Goal: Check status: Check status

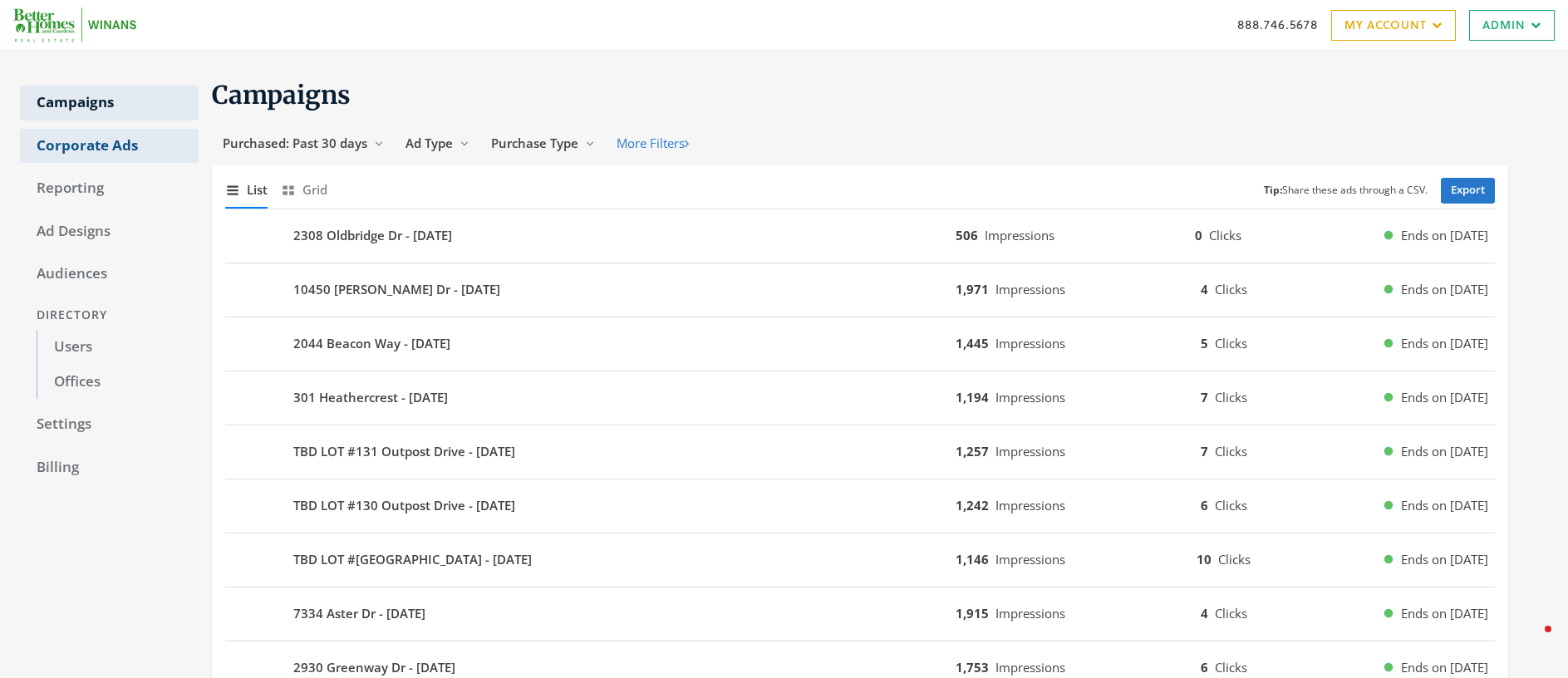
click at [117, 141] on link "Corporate Ads" at bounding box center [108, 146] width 178 height 35
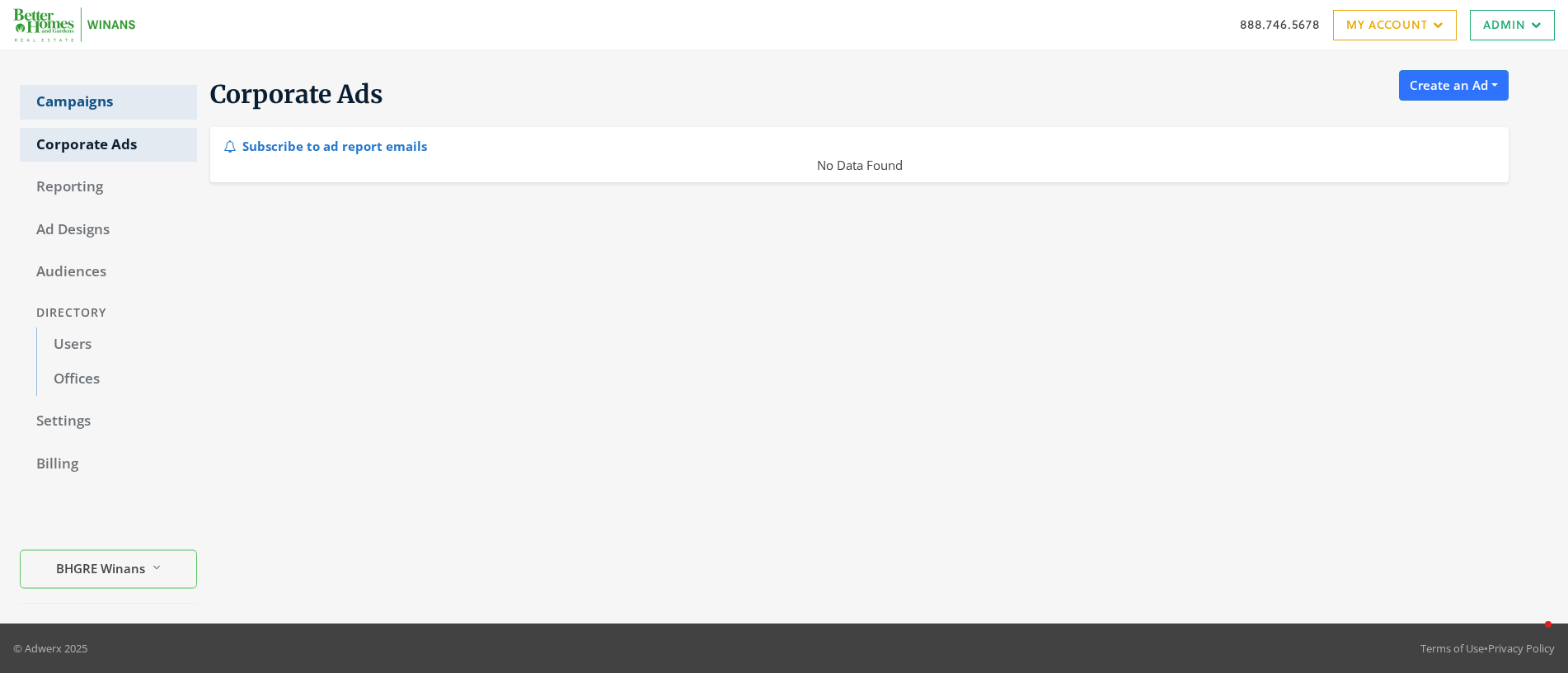
click at [71, 110] on link "Campaigns" at bounding box center [107, 102] width 177 height 34
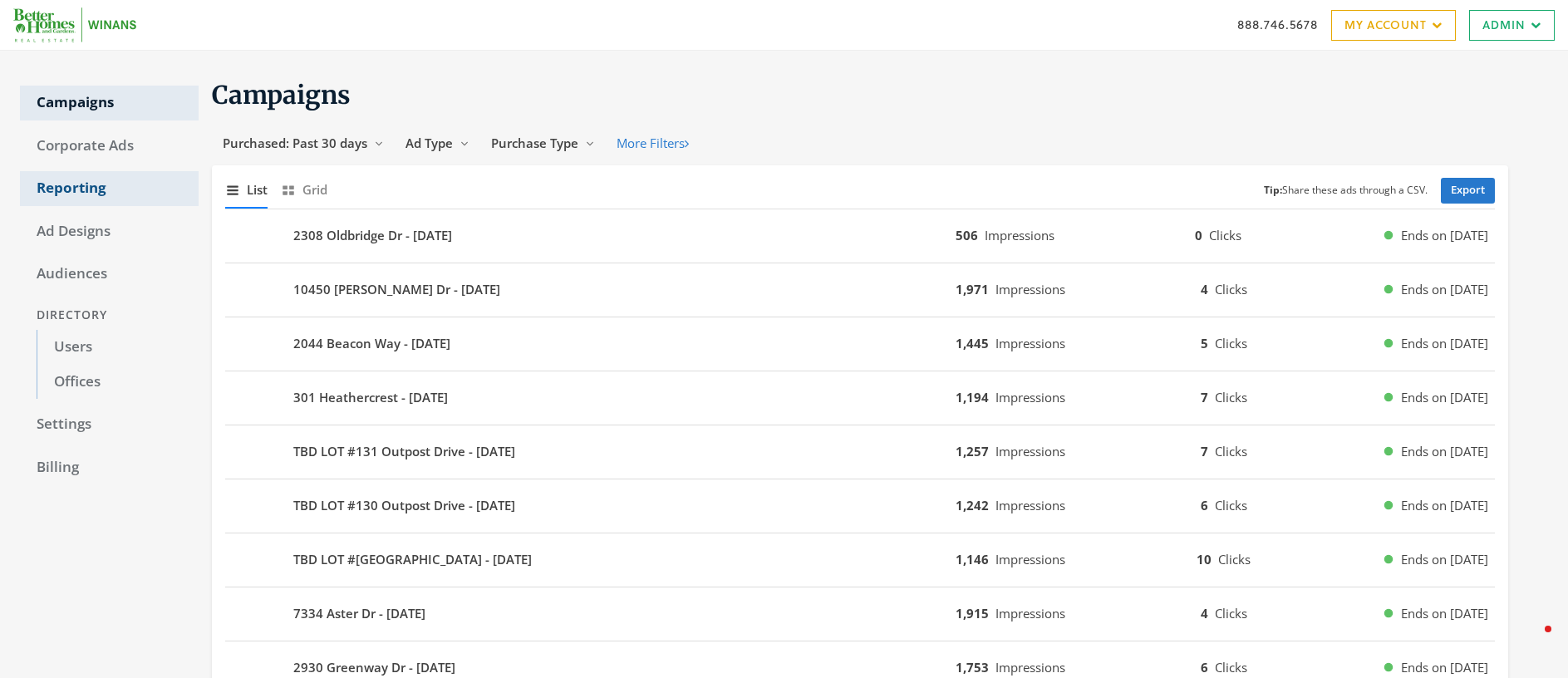
click at [66, 191] on link "Reporting" at bounding box center [108, 188] width 178 height 35
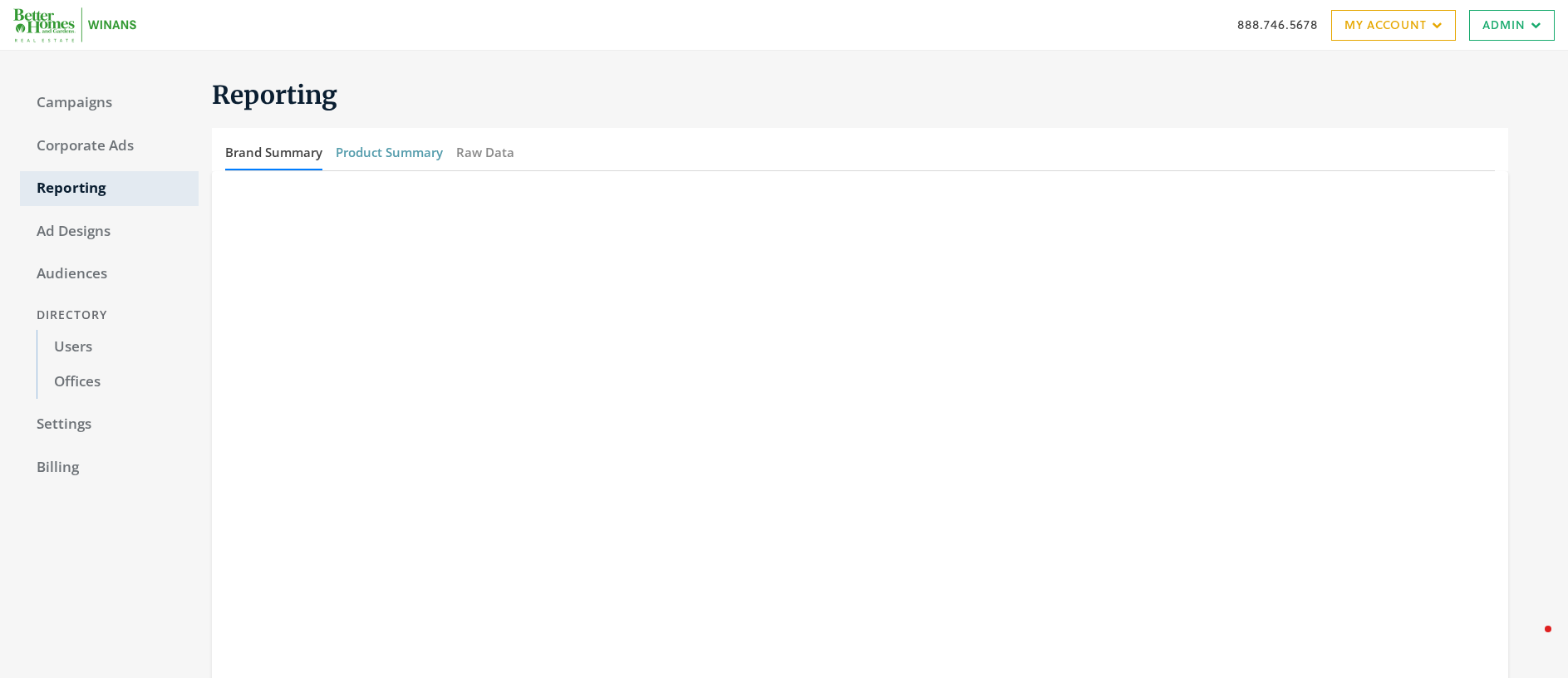
click at [390, 153] on button "Product Summary" at bounding box center [388, 152] width 107 height 35
click at [64, 97] on link "Campaigns" at bounding box center [108, 103] width 178 height 35
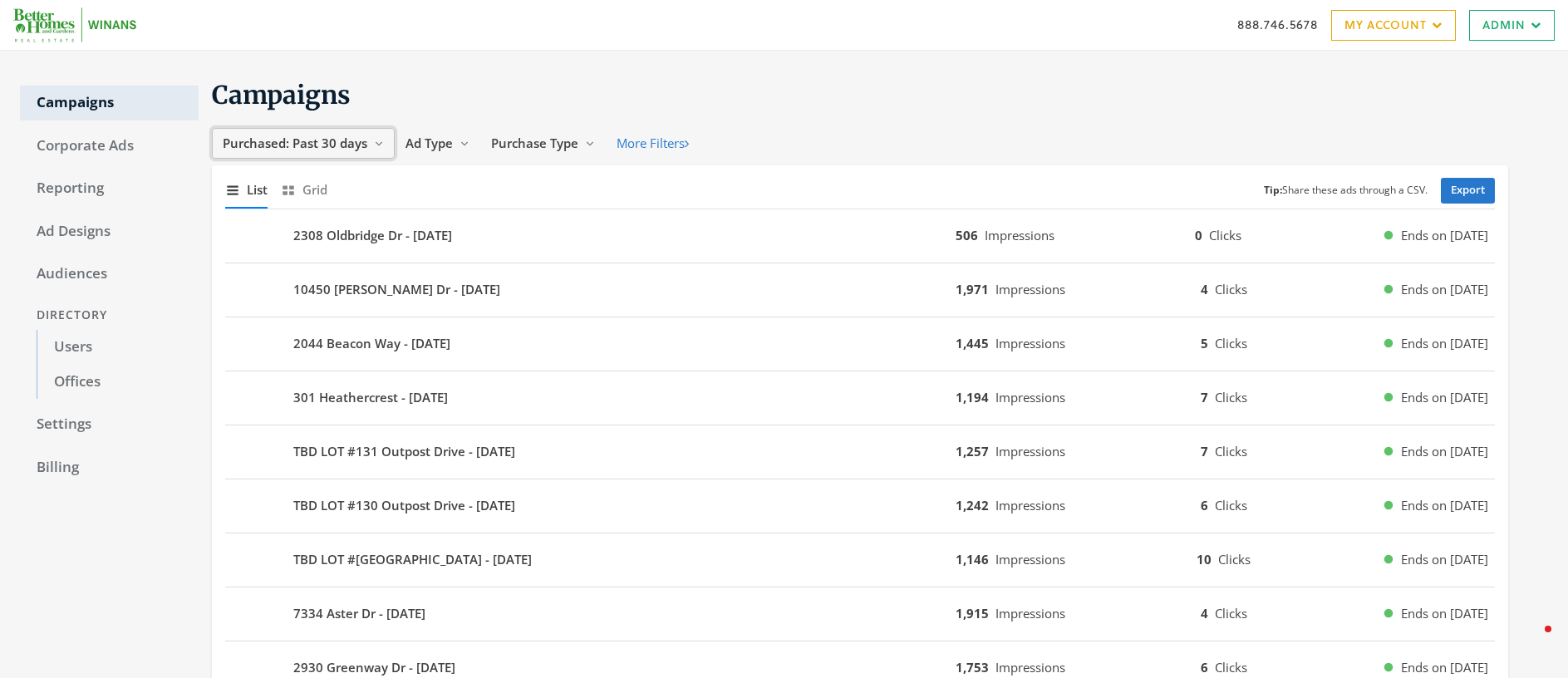
drag, startPoint x: 337, startPoint y: 140, endPoint x: 334, endPoint y: 150, distance: 10.4
click at [337, 140] on span "Purchased: Past 30 days" at bounding box center [294, 143] width 145 height 17
click at [245, 297] on span "All Time" at bounding box center [249, 302] width 48 height 17
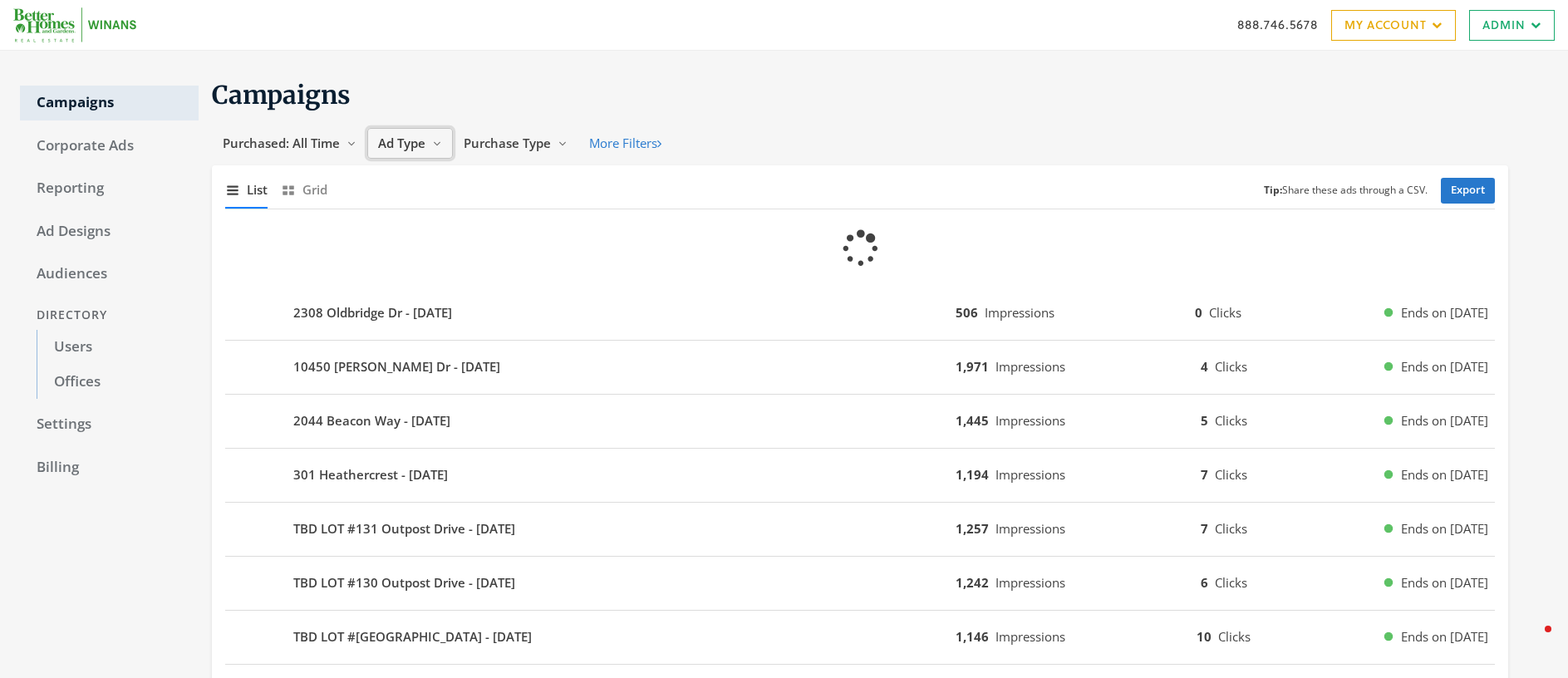
click at [412, 139] on span "Ad Type" at bounding box center [402, 143] width 48 height 17
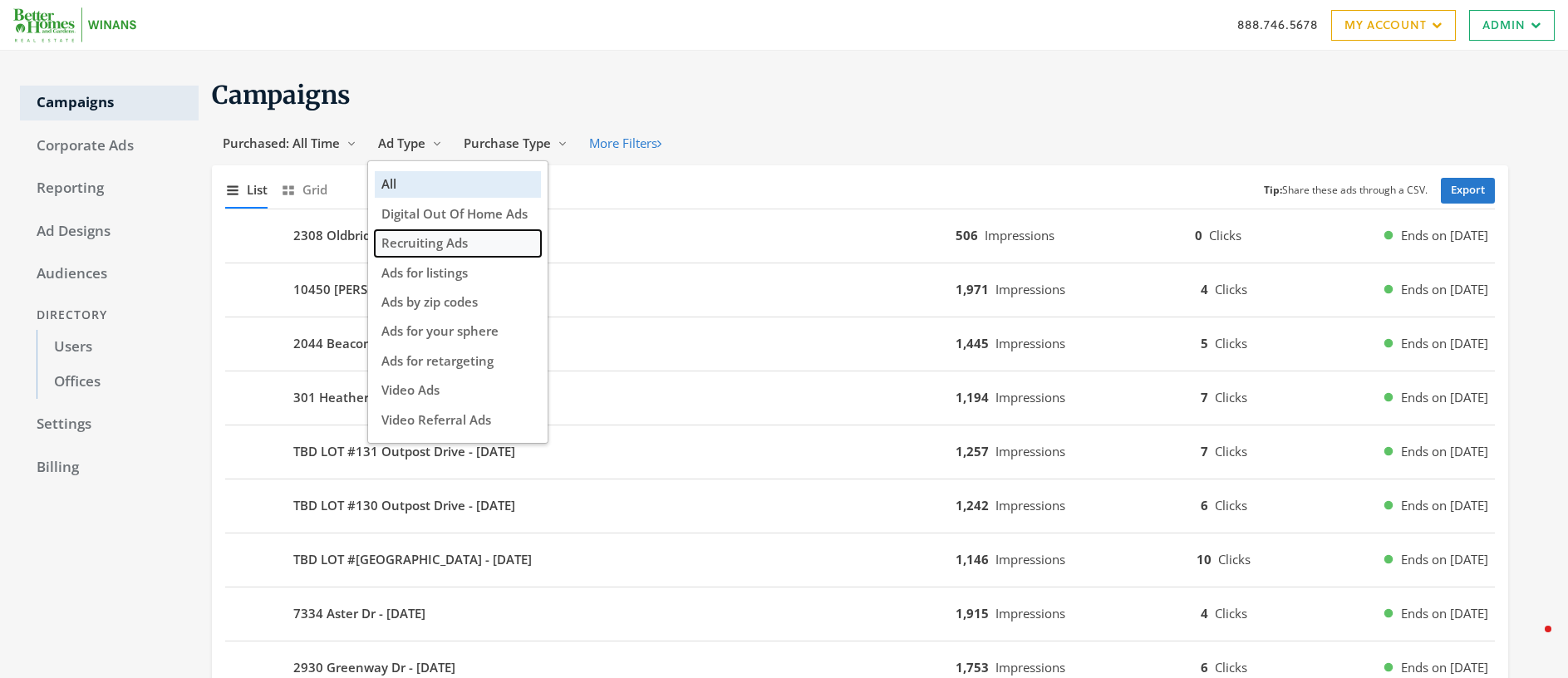
click at [478, 240] on button "Recruiting Ads" at bounding box center [458, 243] width 166 height 26
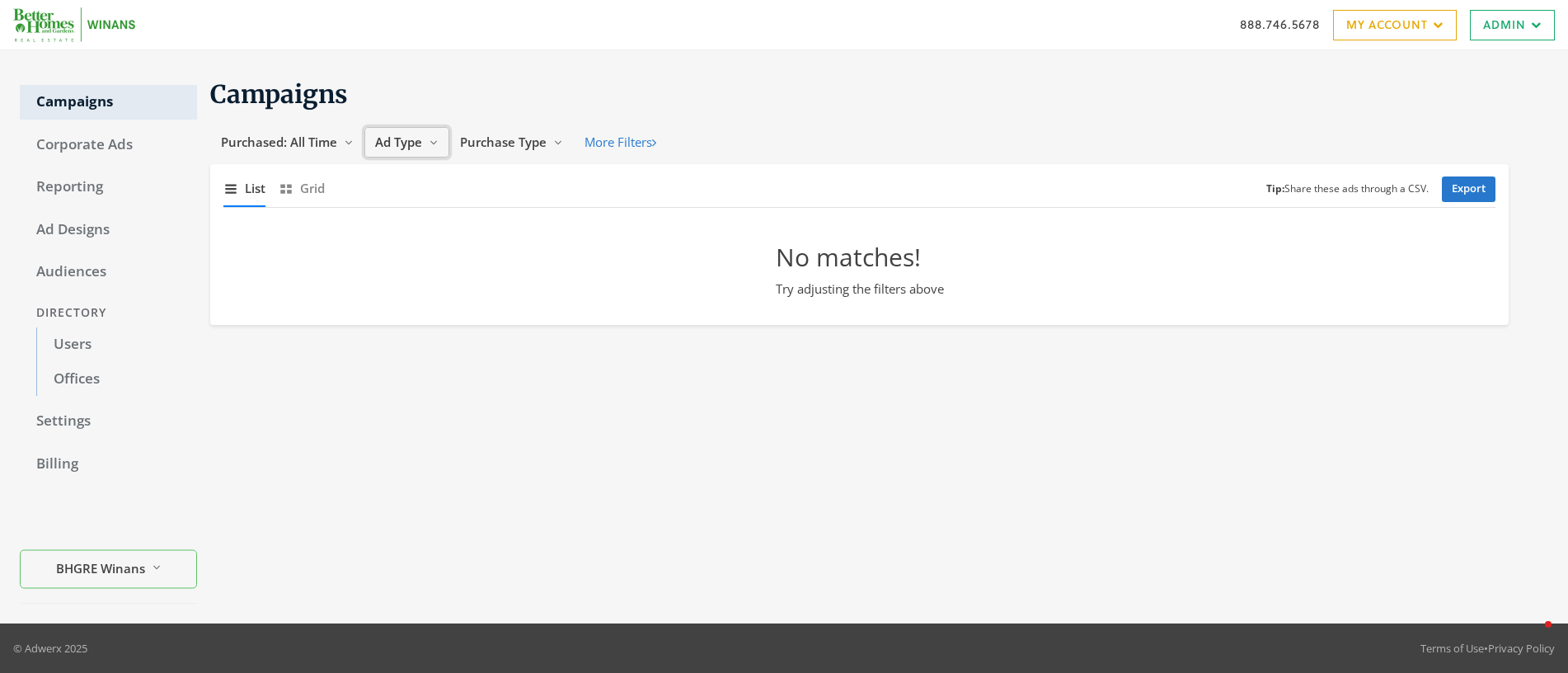
click at [409, 142] on span "Ad Type" at bounding box center [398, 142] width 47 height 17
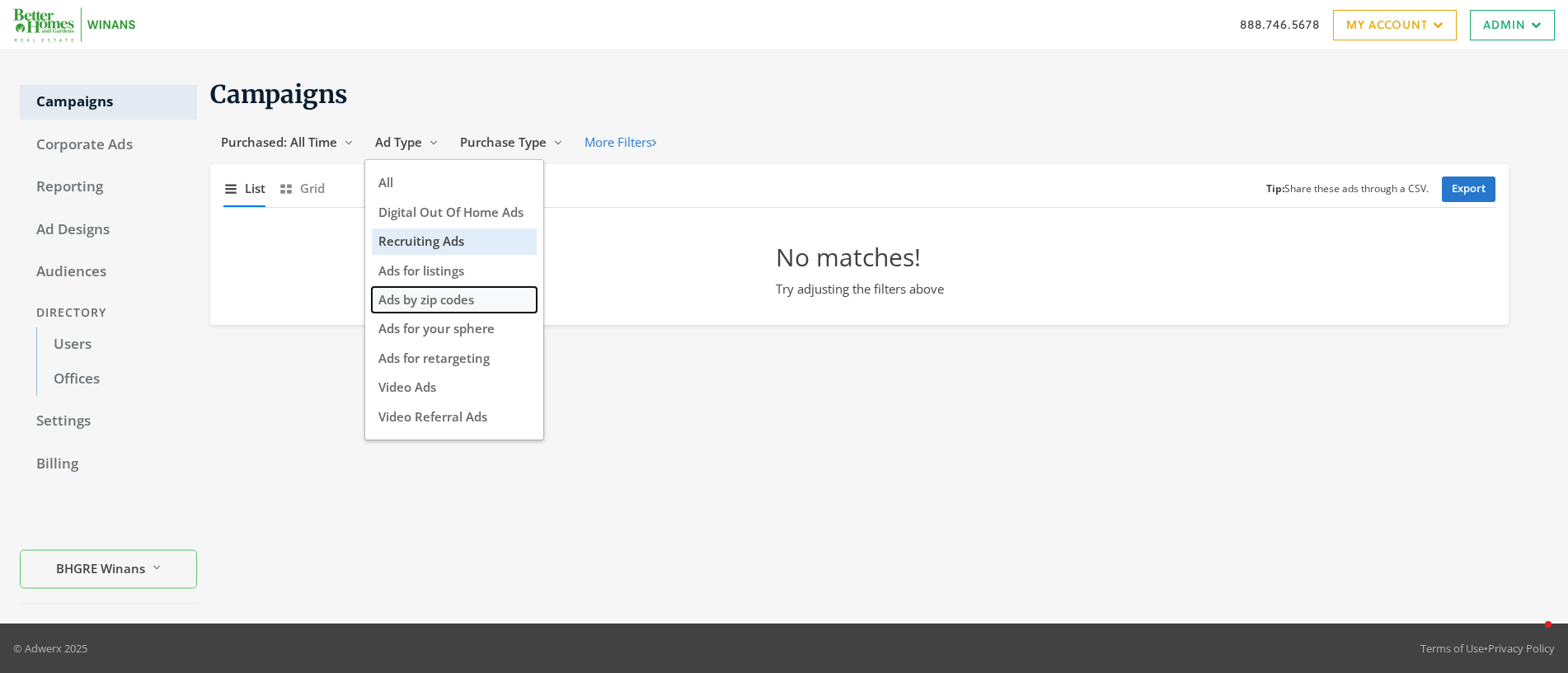
click at [467, 299] on span "Ads by zip codes" at bounding box center [425, 299] width 95 height 17
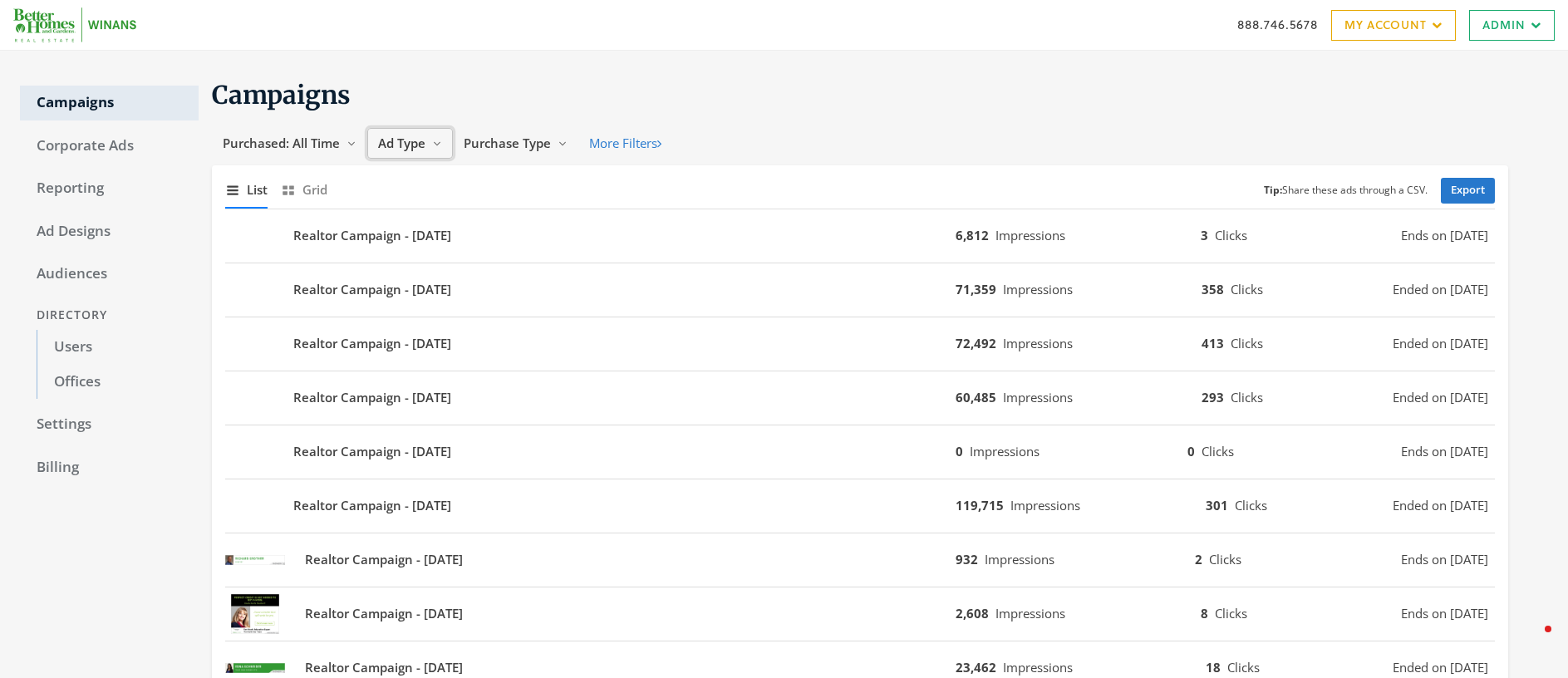
click at [415, 148] on span "Ad Type" at bounding box center [402, 143] width 48 height 17
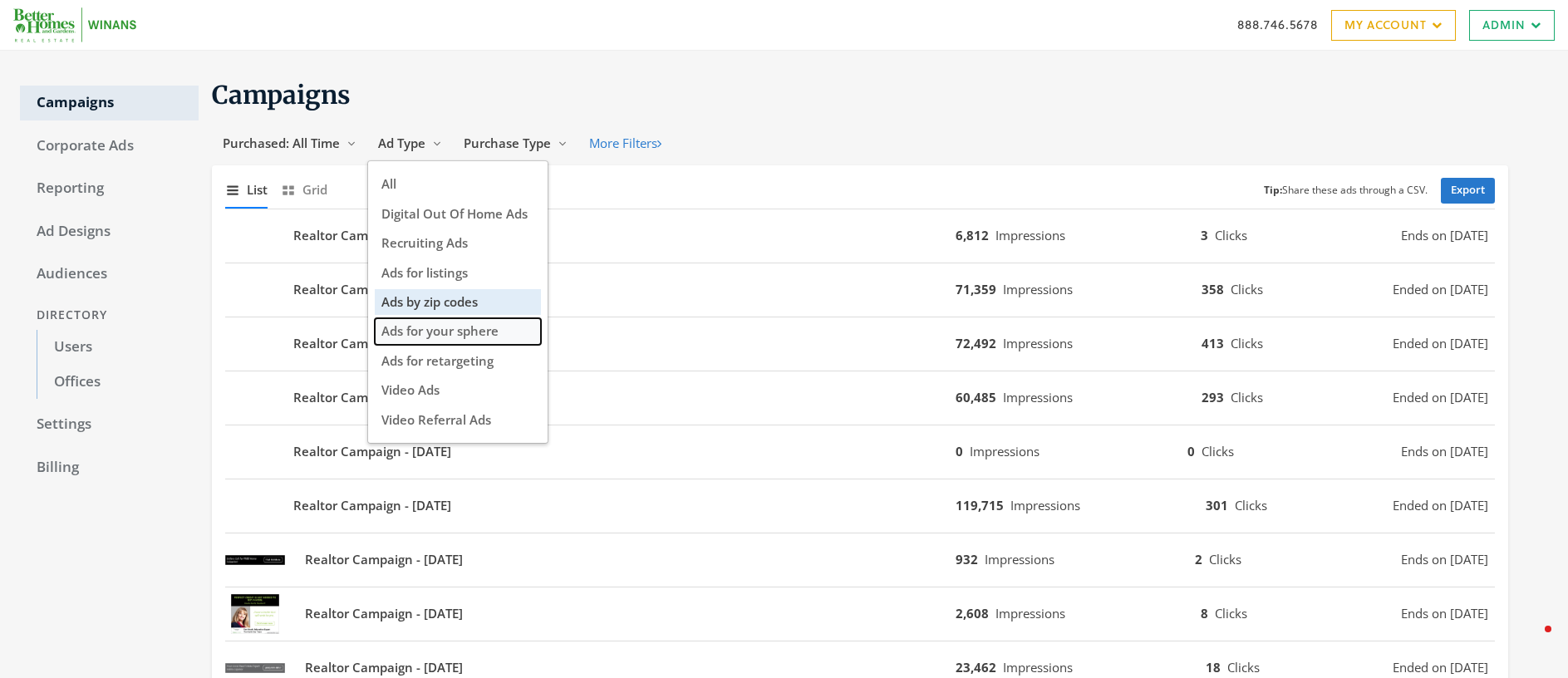
click at [448, 327] on span "Ads for your sphere" at bounding box center [439, 331] width 117 height 17
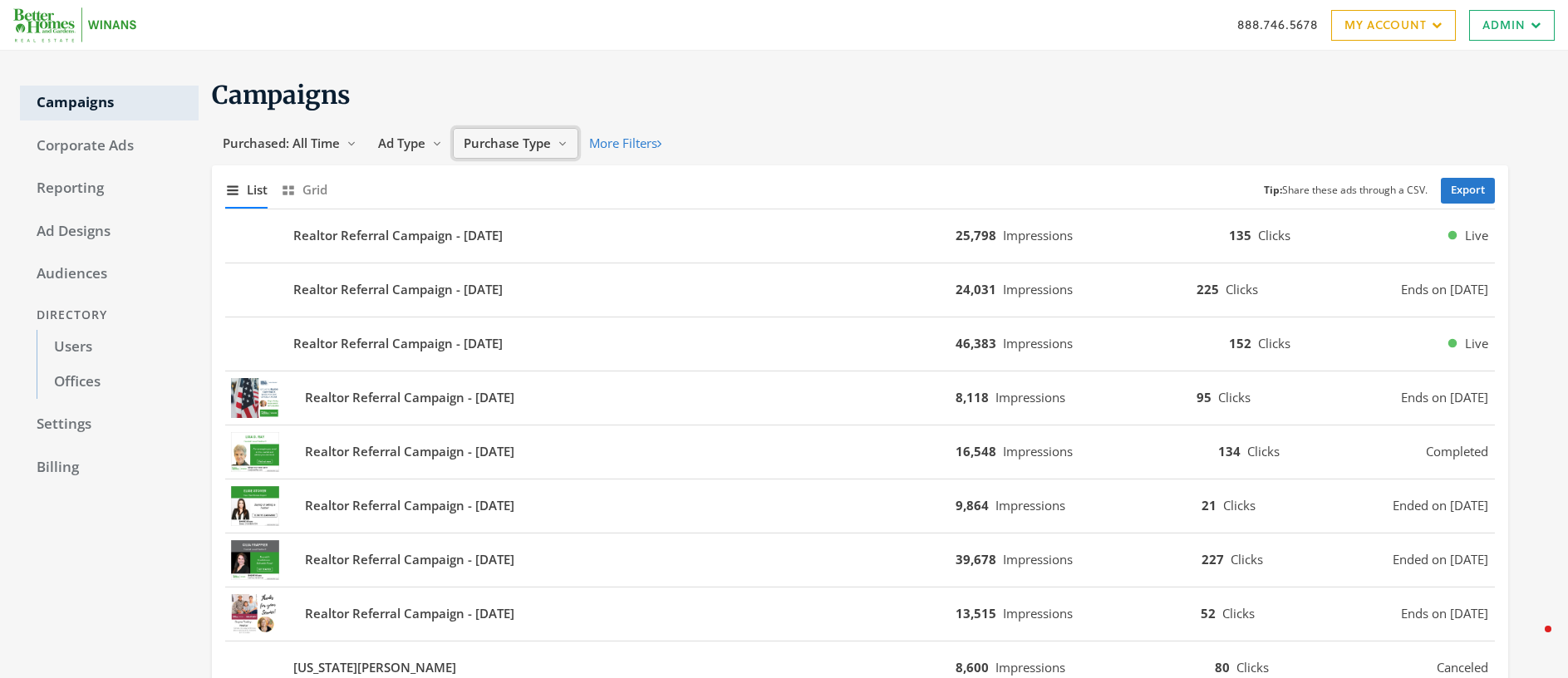
click at [524, 148] on span "Purchase Type" at bounding box center [507, 143] width 87 height 17
click at [522, 212] on span "Company-purchased" at bounding box center [529, 214] width 124 height 17
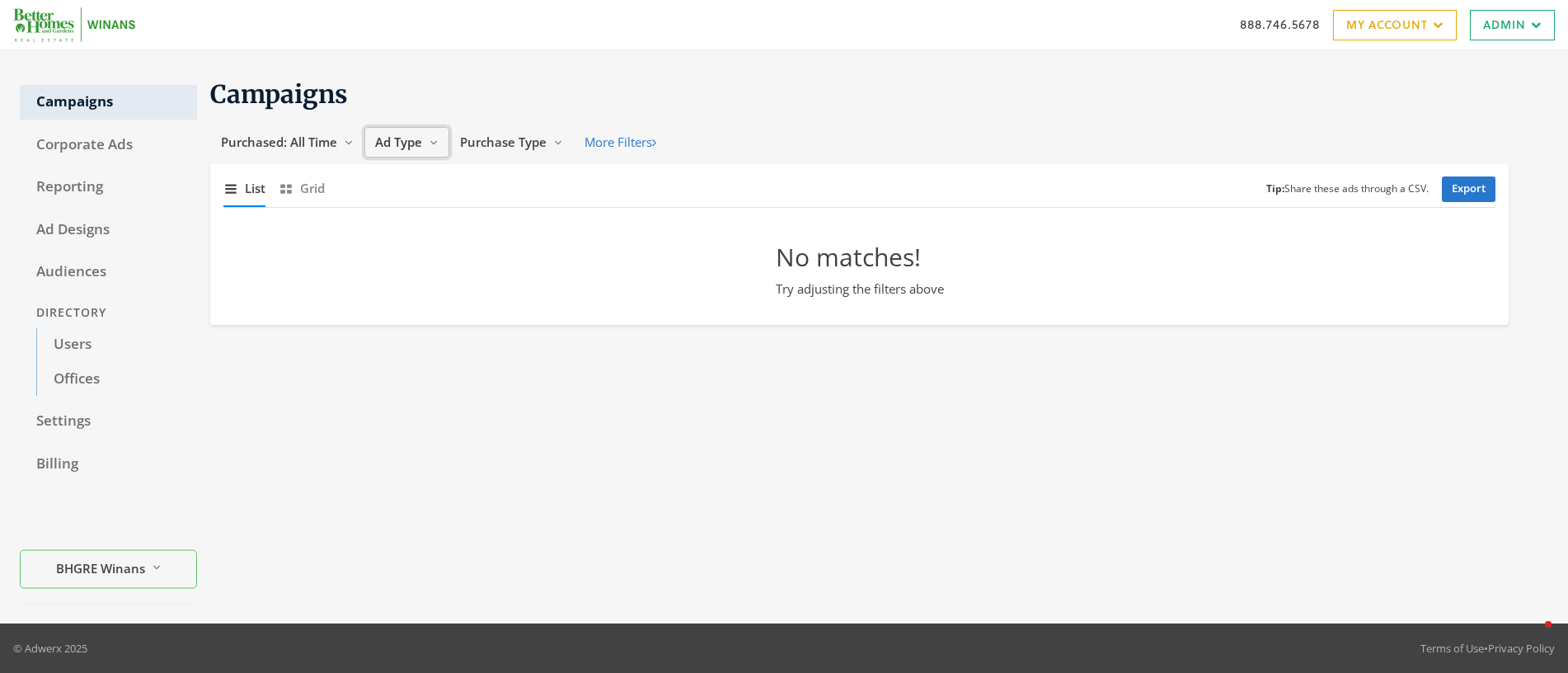
click at [407, 142] on span "Ad Type" at bounding box center [398, 142] width 47 height 17
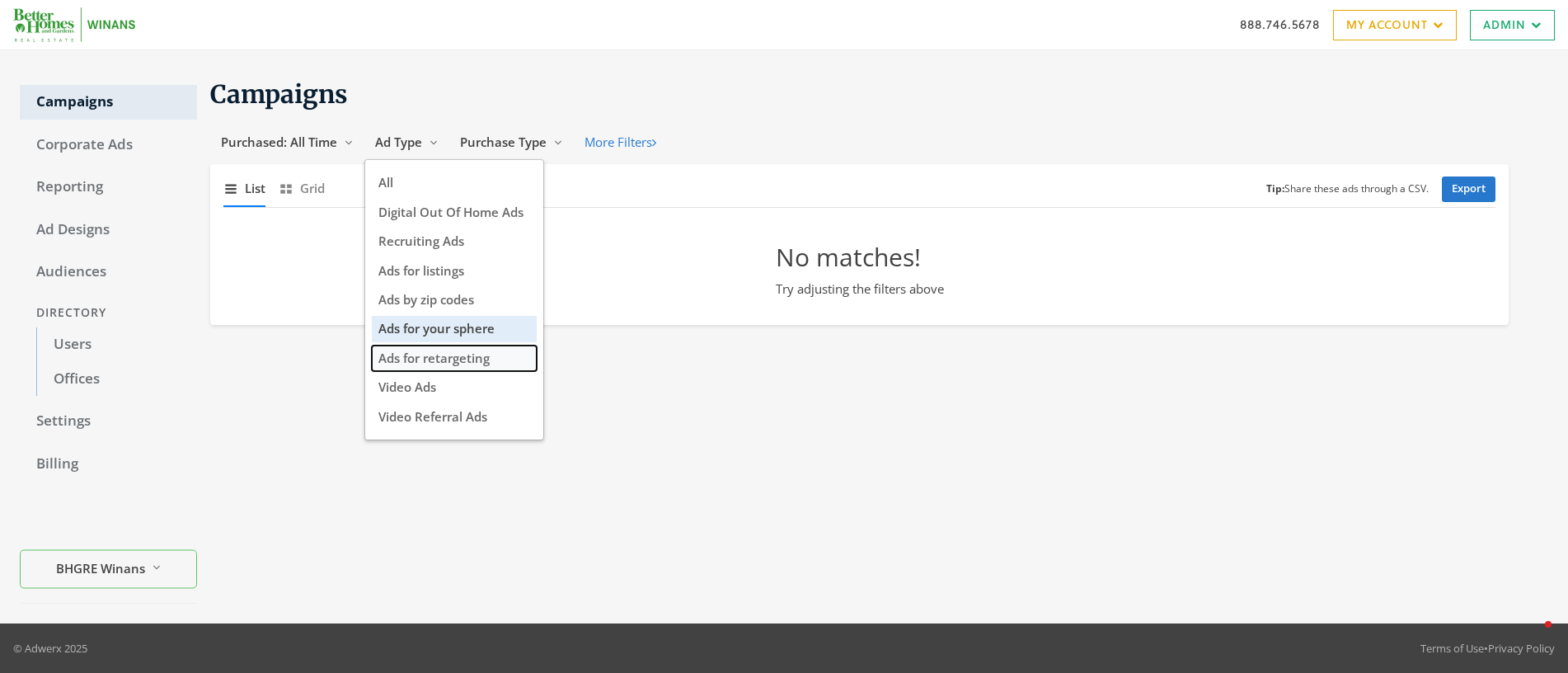
click at [450, 359] on span "Ads for retargeting" at bounding box center [434, 358] width 111 height 17
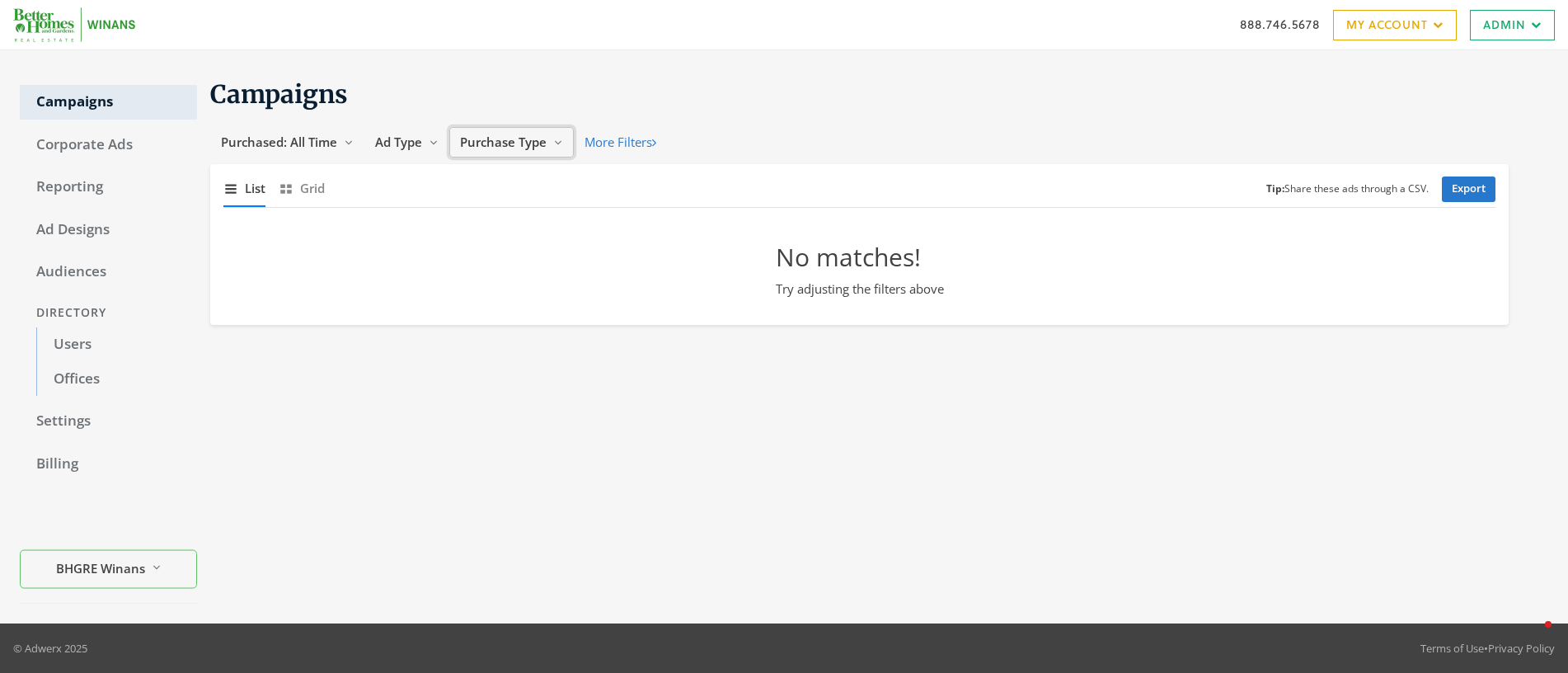
click at [479, 140] on span "Purchase Type" at bounding box center [503, 142] width 86 height 17
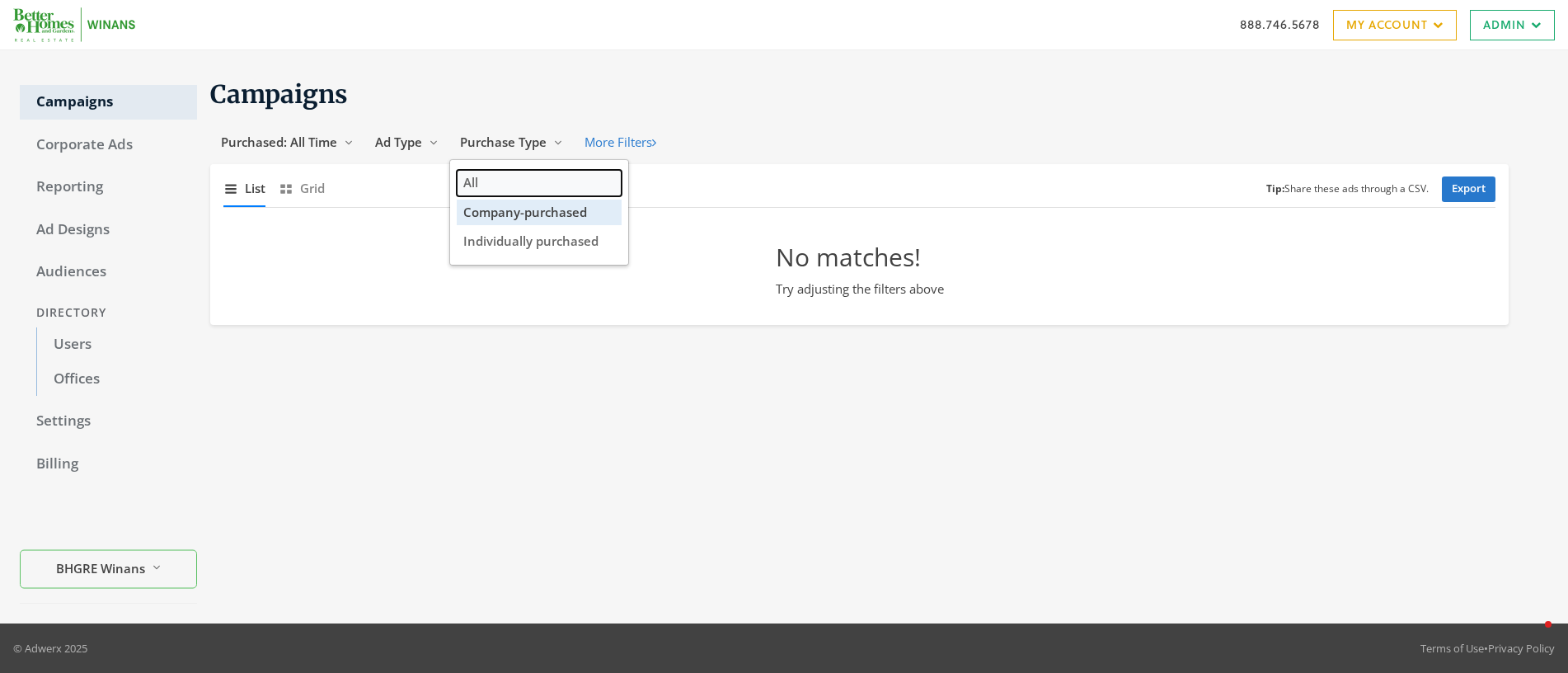
click at [499, 175] on button "All" at bounding box center [539, 183] width 165 height 26
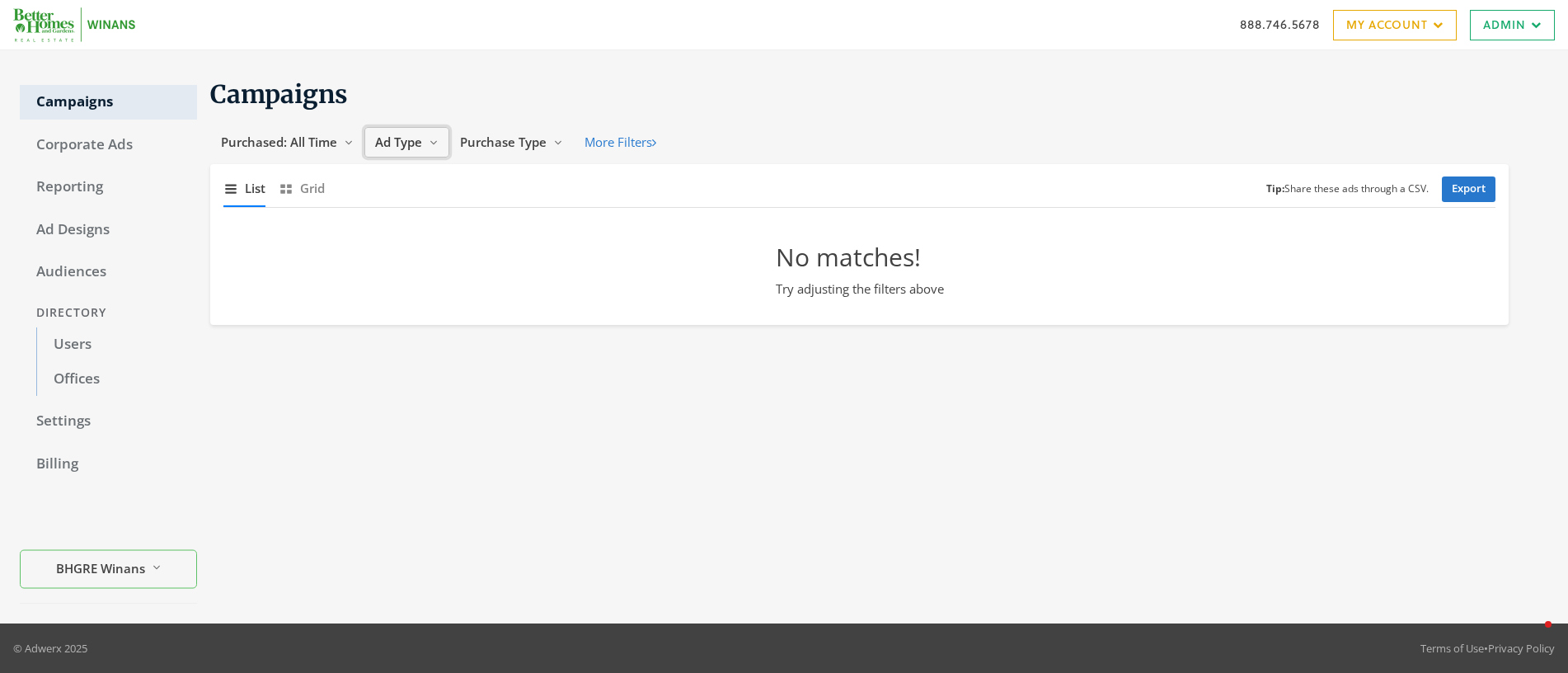
click at [388, 140] on span "Ad Type" at bounding box center [398, 142] width 47 height 17
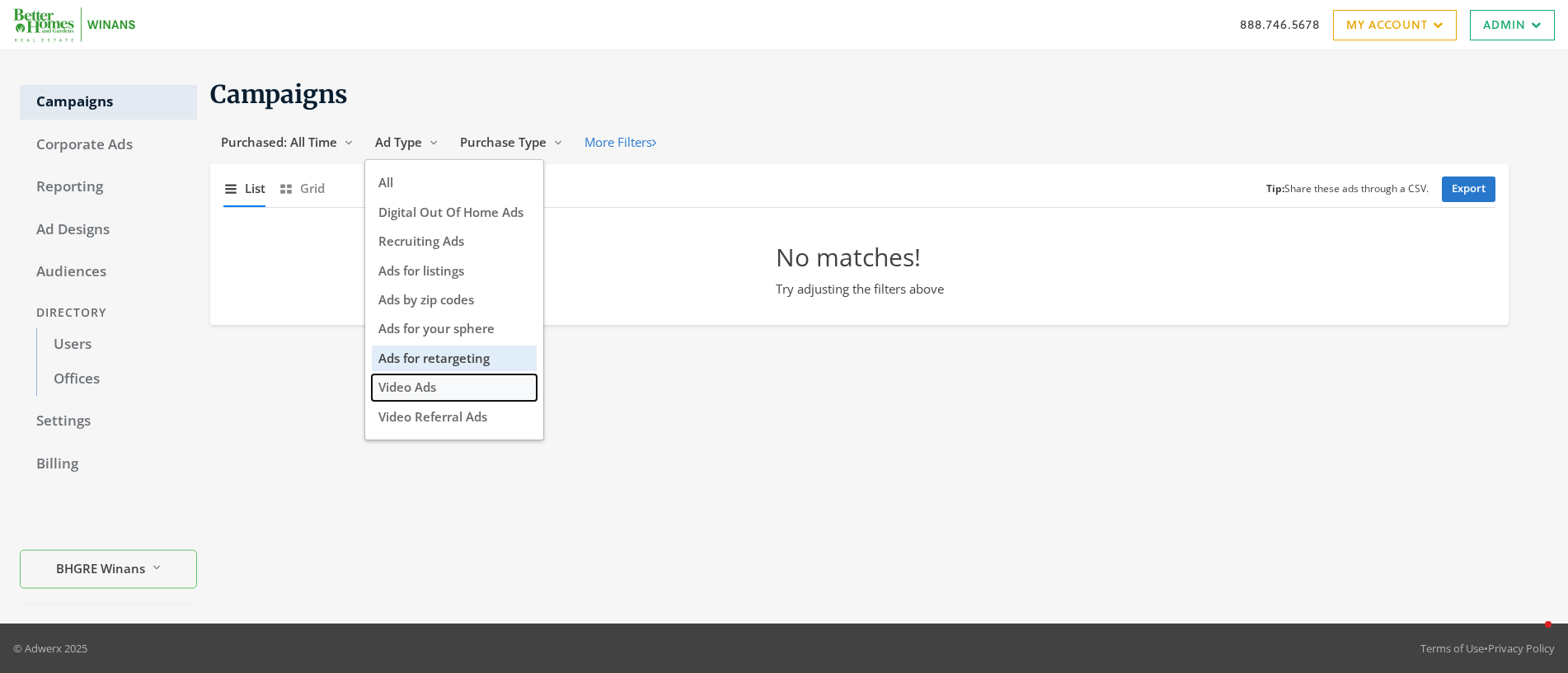
click at [430, 383] on span "Video Ads" at bounding box center [407, 387] width 57 height 17
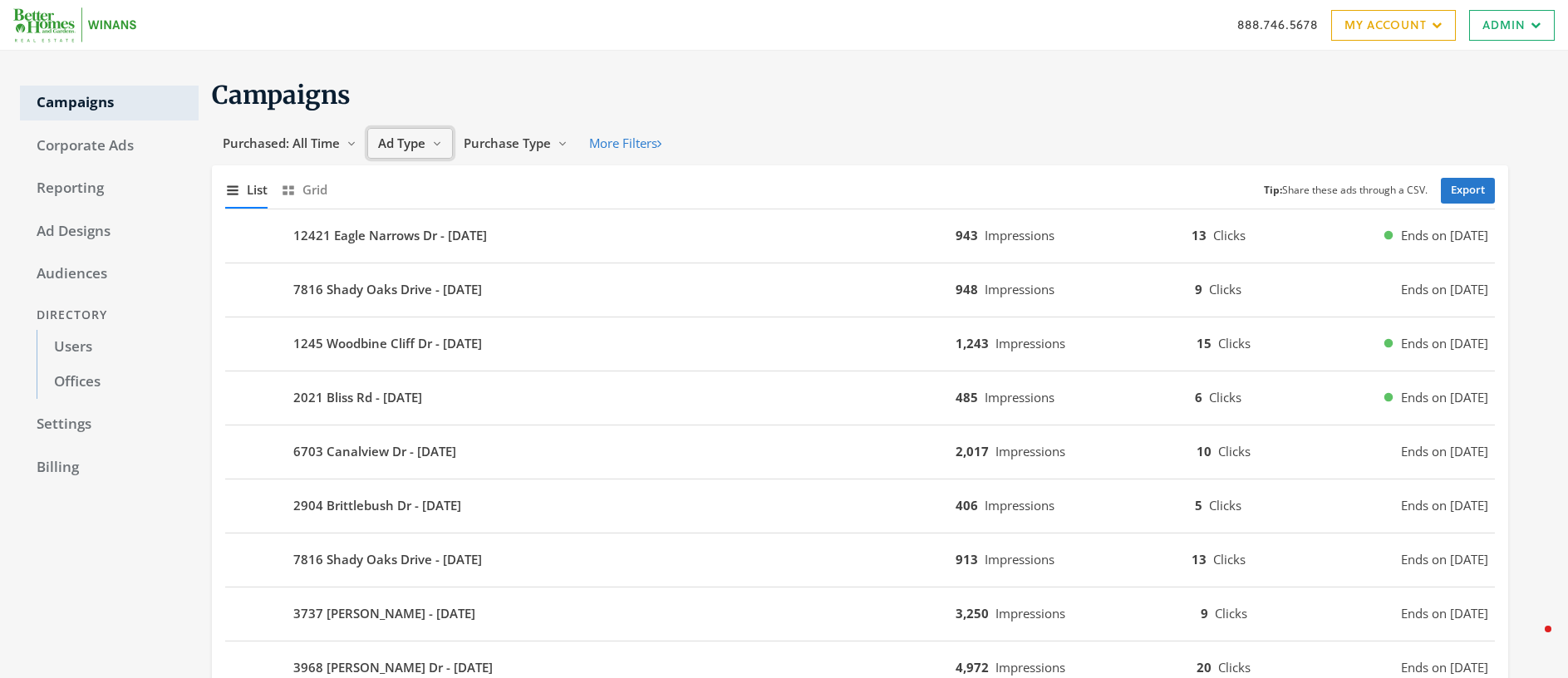
click at [405, 144] on span "Ad Type" at bounding box center [402, 143] width 48 height 17
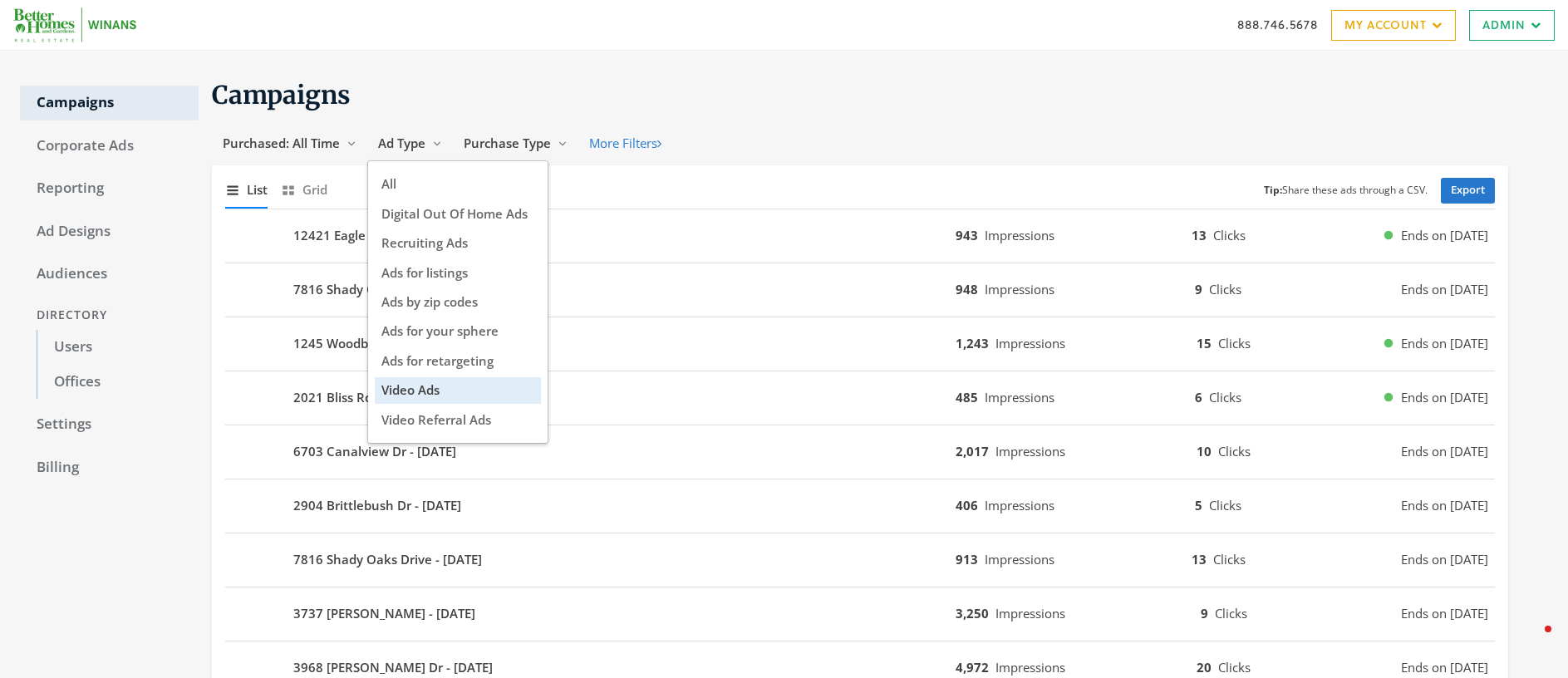
click at [632, 79] on h1 "Campaigns" at bounding box center [860, 95] width 1296 height 33
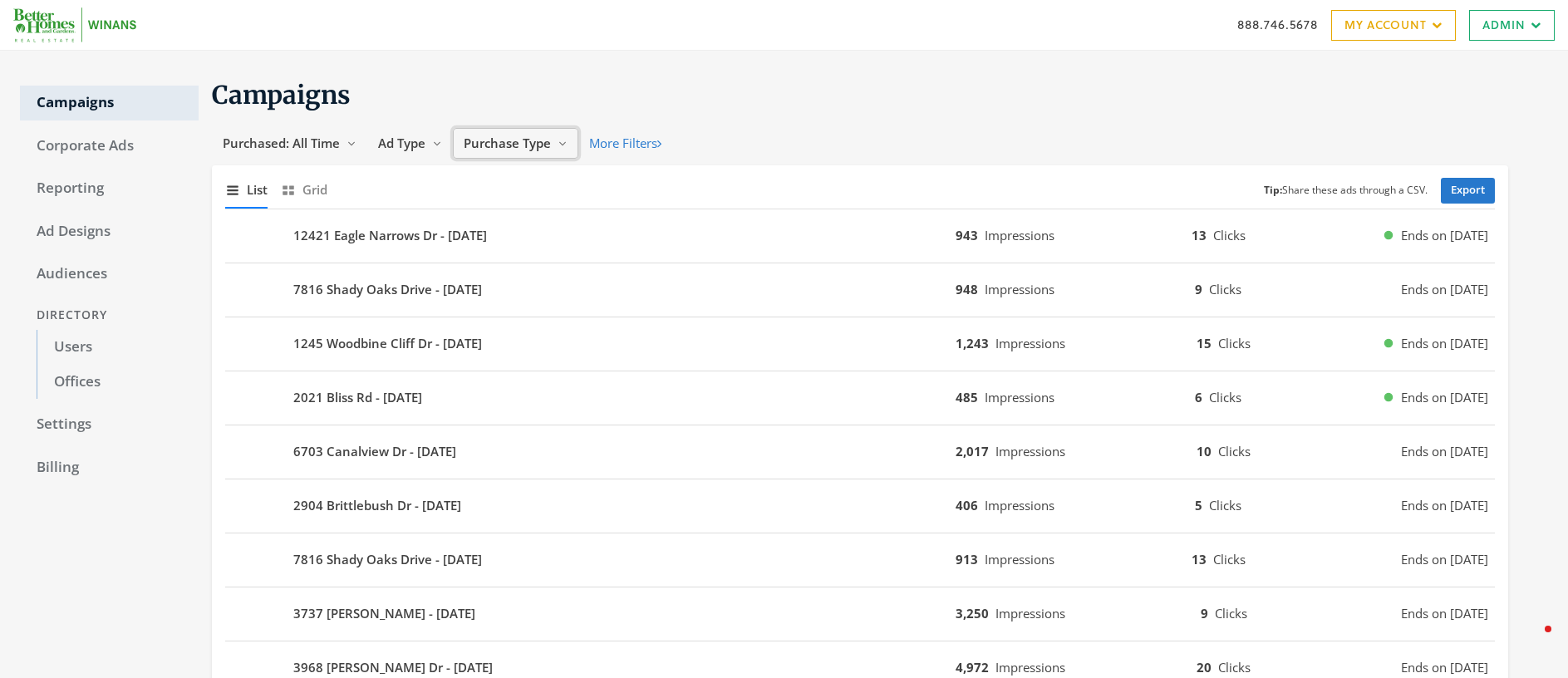
click at [517, 143] on span "Purchase Type" at bounding box center [507, 143] width 87 height 17
click at [516, 213] on span "Company-purchased" at bounding box center [529, 214] width 124 height 17
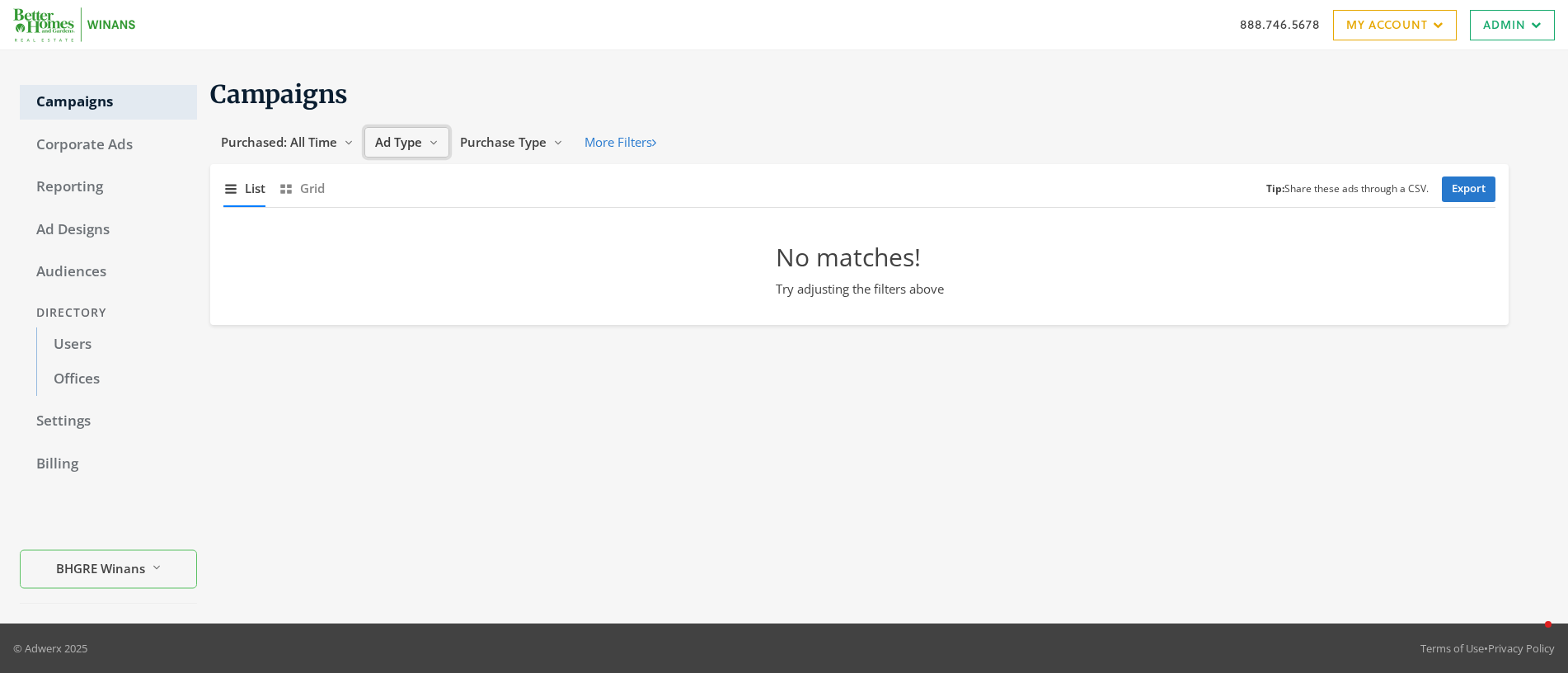
click at [419, 139] on span "Ad Type" at bounding box center [398, 142] width 47 height 17
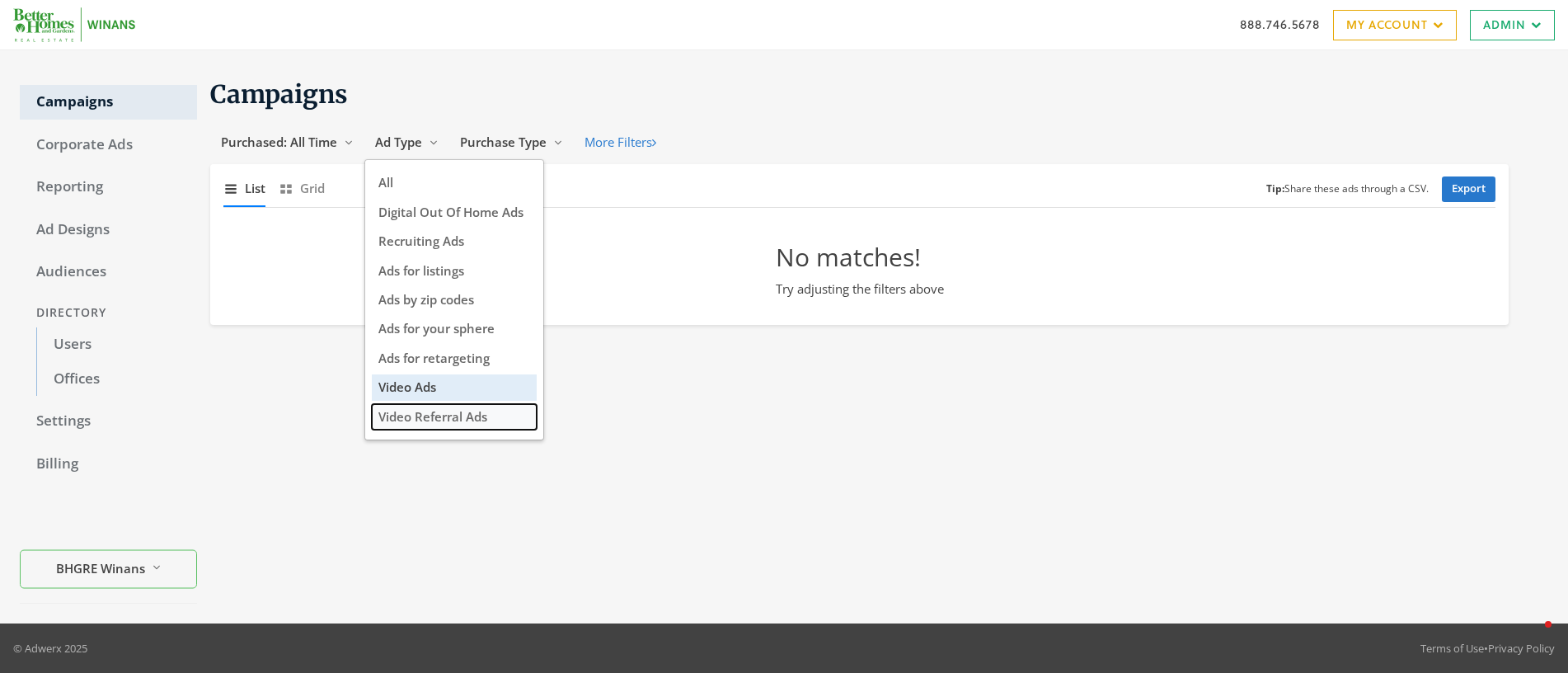
click at [454, 418] on span "Video Referral Ads" at bounding box center [432, 416] width 108 height 17
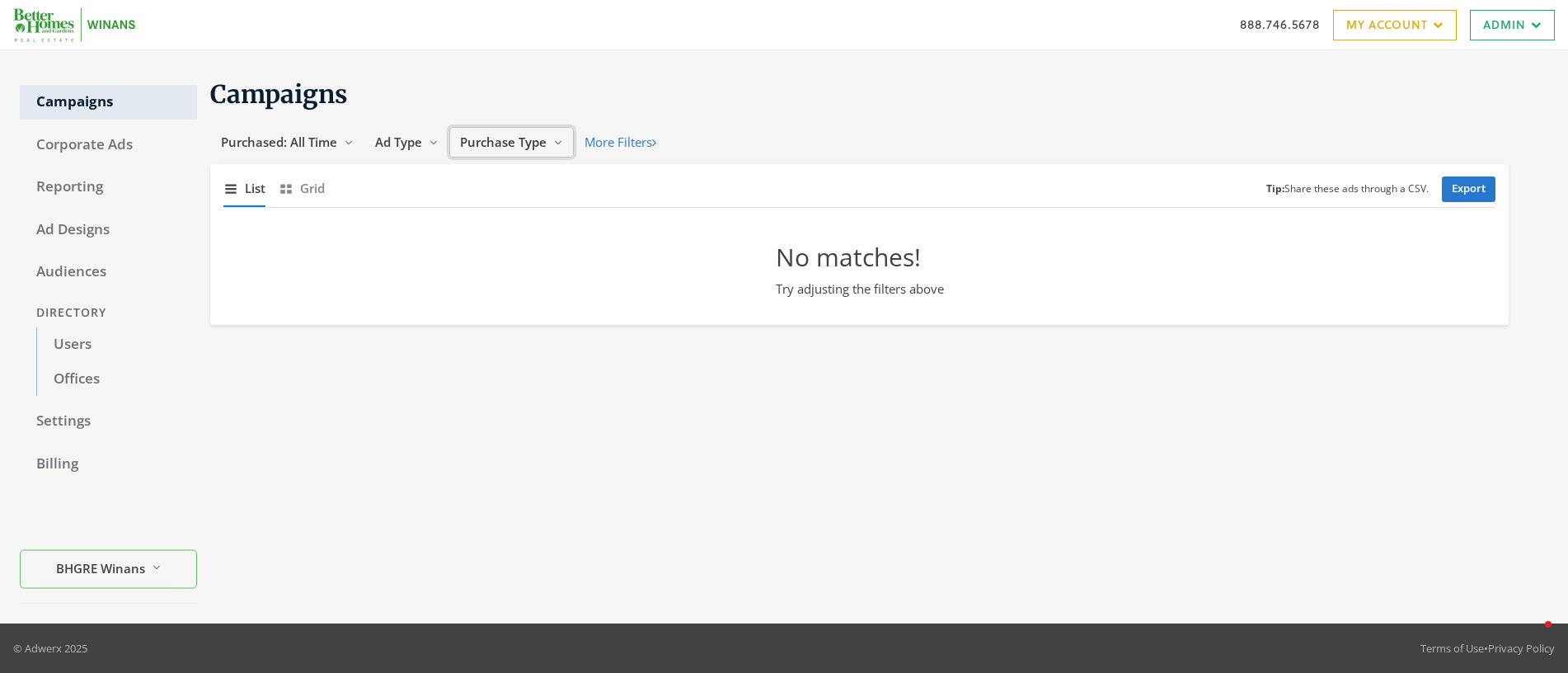
click at [526, 141] on span "Purchase Type" at bounding box center [503, 142] width 86 height 17
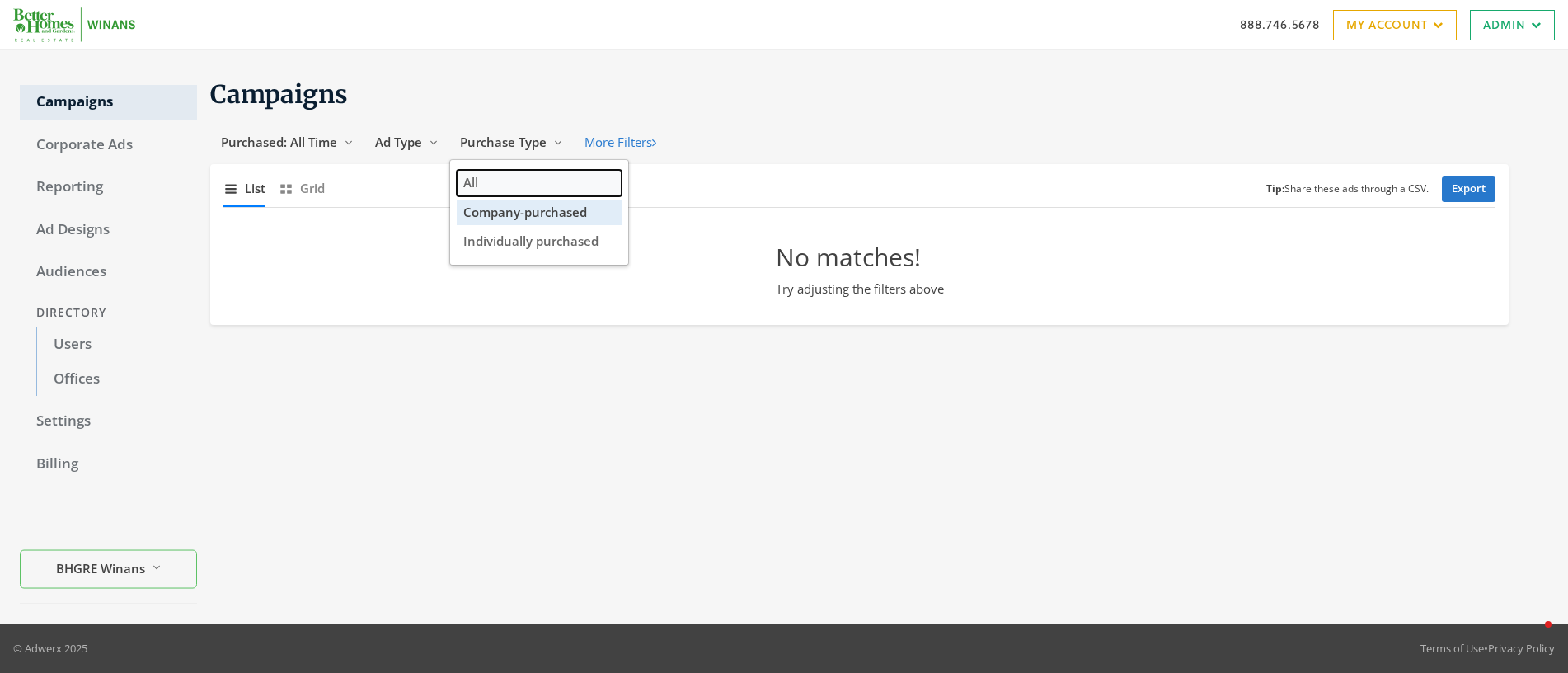
click at [503, 184] on button "All" at bounding box center [539, 183] width 165 height 26
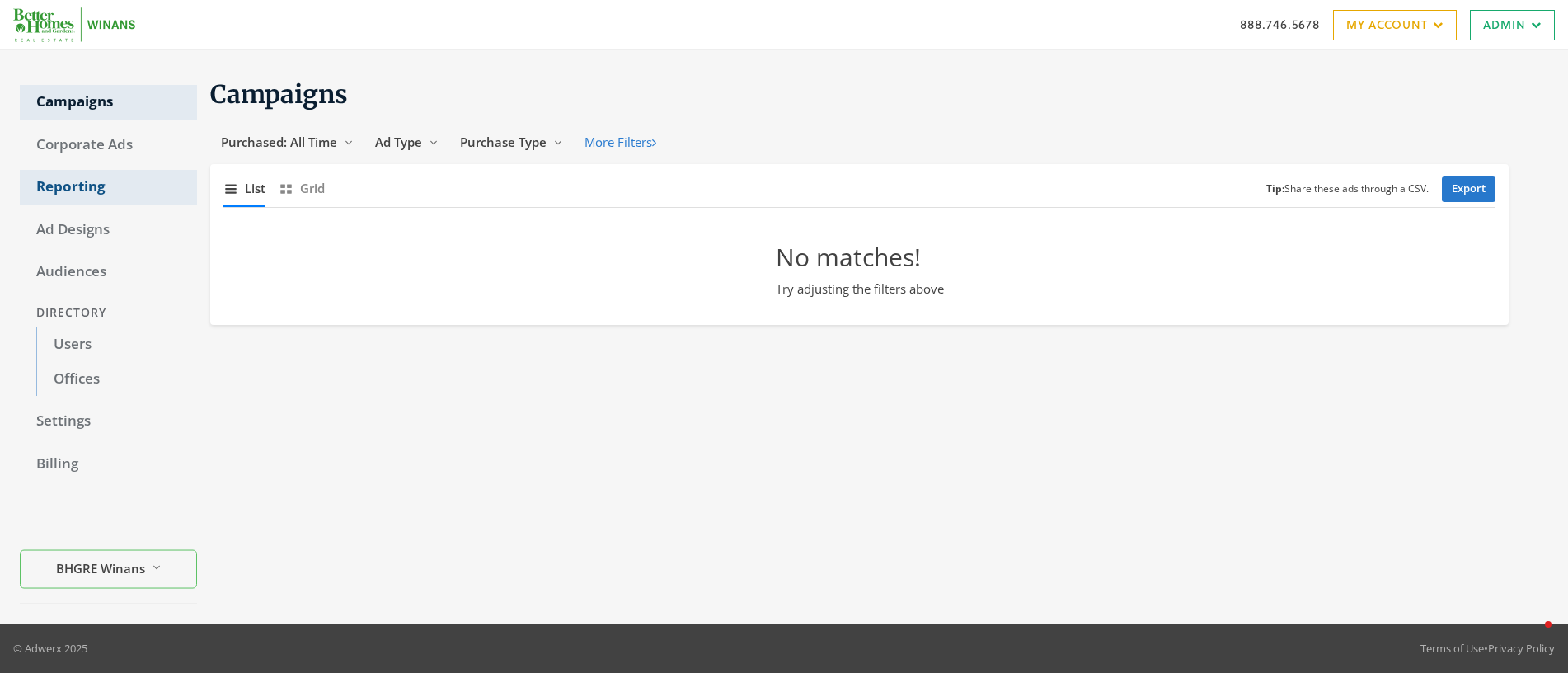
click at [68, 183] on link "Reporting" at bounding box center [107, 186] width 177 height 34
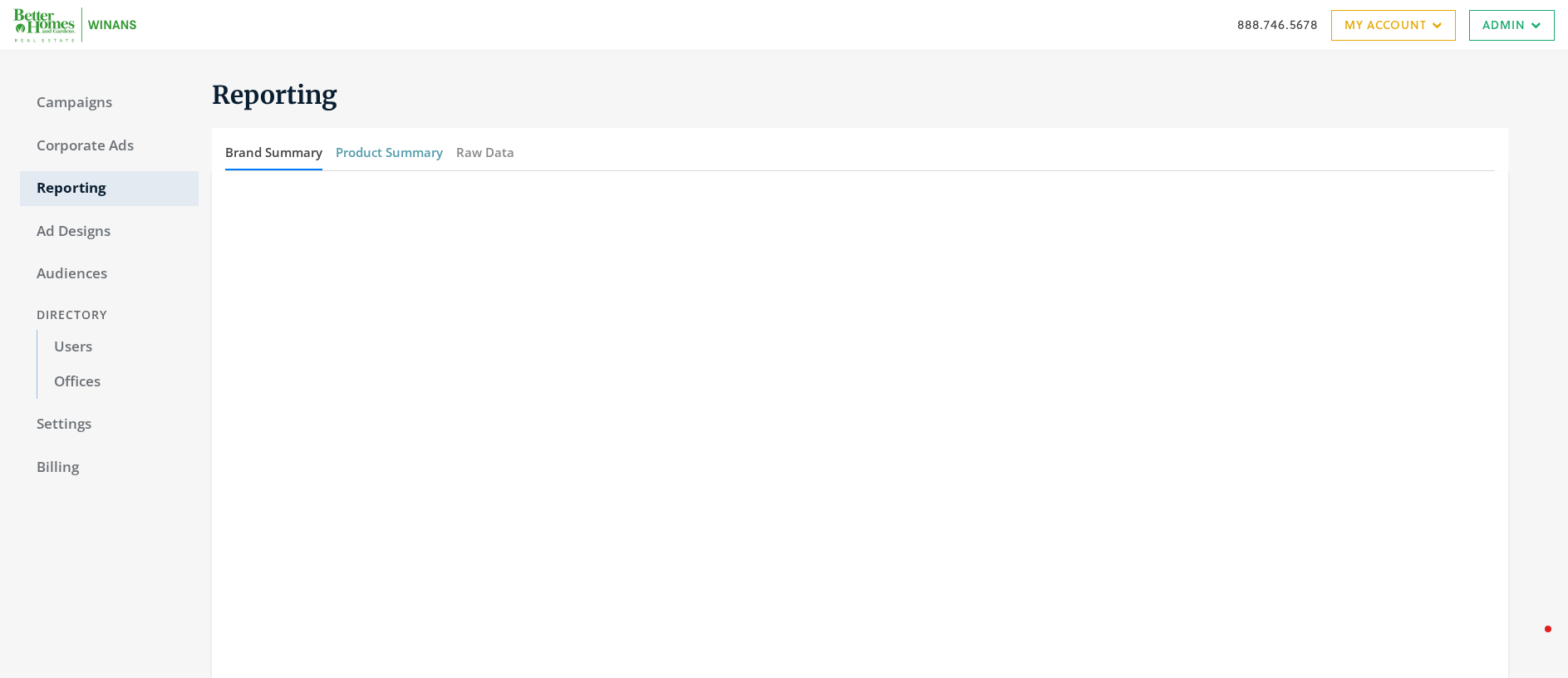
click at [352, 150] on button "Product Summary" at bounding box center [388, 152] width 107 height 35
click at [78, 97] on link "Campaigns" at bounding box center [108, 103] width 178 height 35
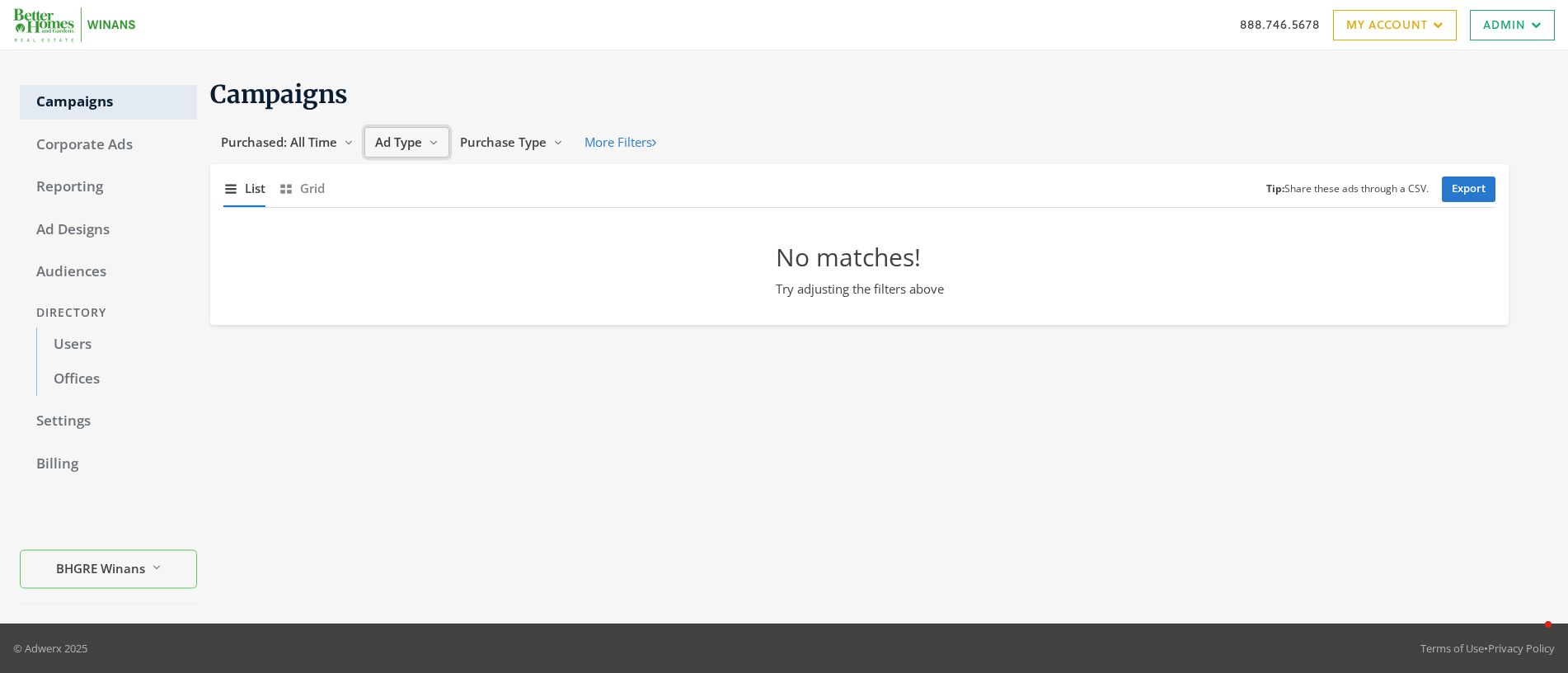
click at [398, 143] on span "Ad Type" at bounding box center [398, 142] width 47 height 17
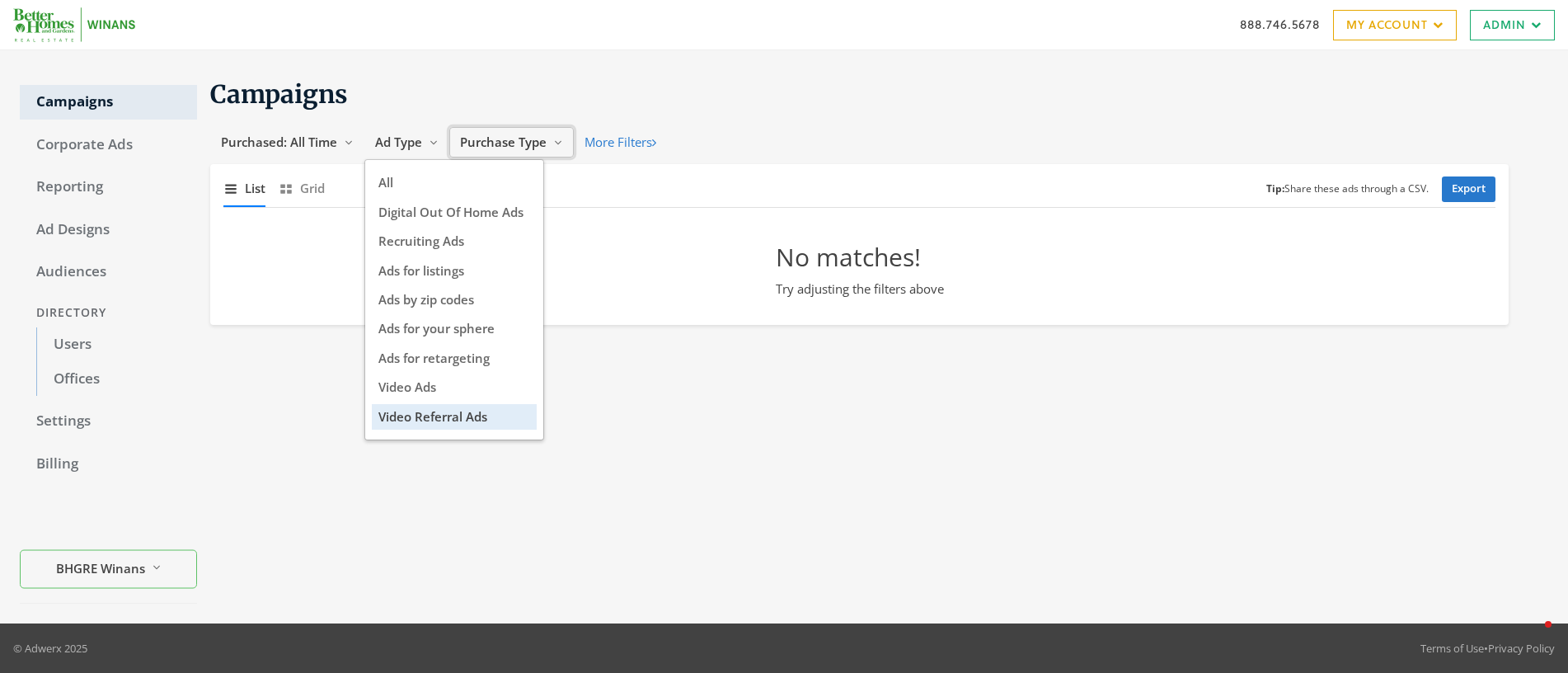
click at [519, 147] on span "Purchase Type" at bounding box center [503, 142] width 86 height 17
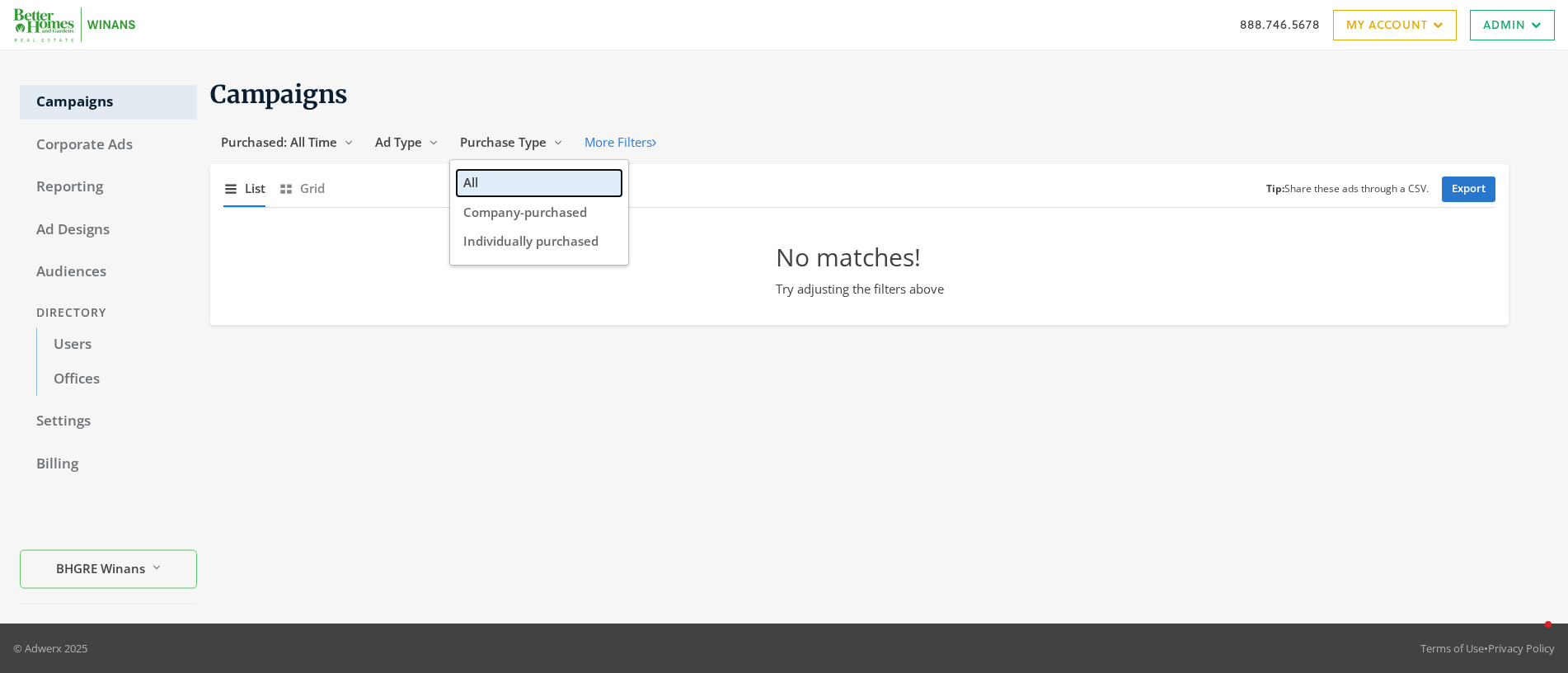
click at [505, 179] on button "All" at bounding box center [539, 183] width 165 height 26
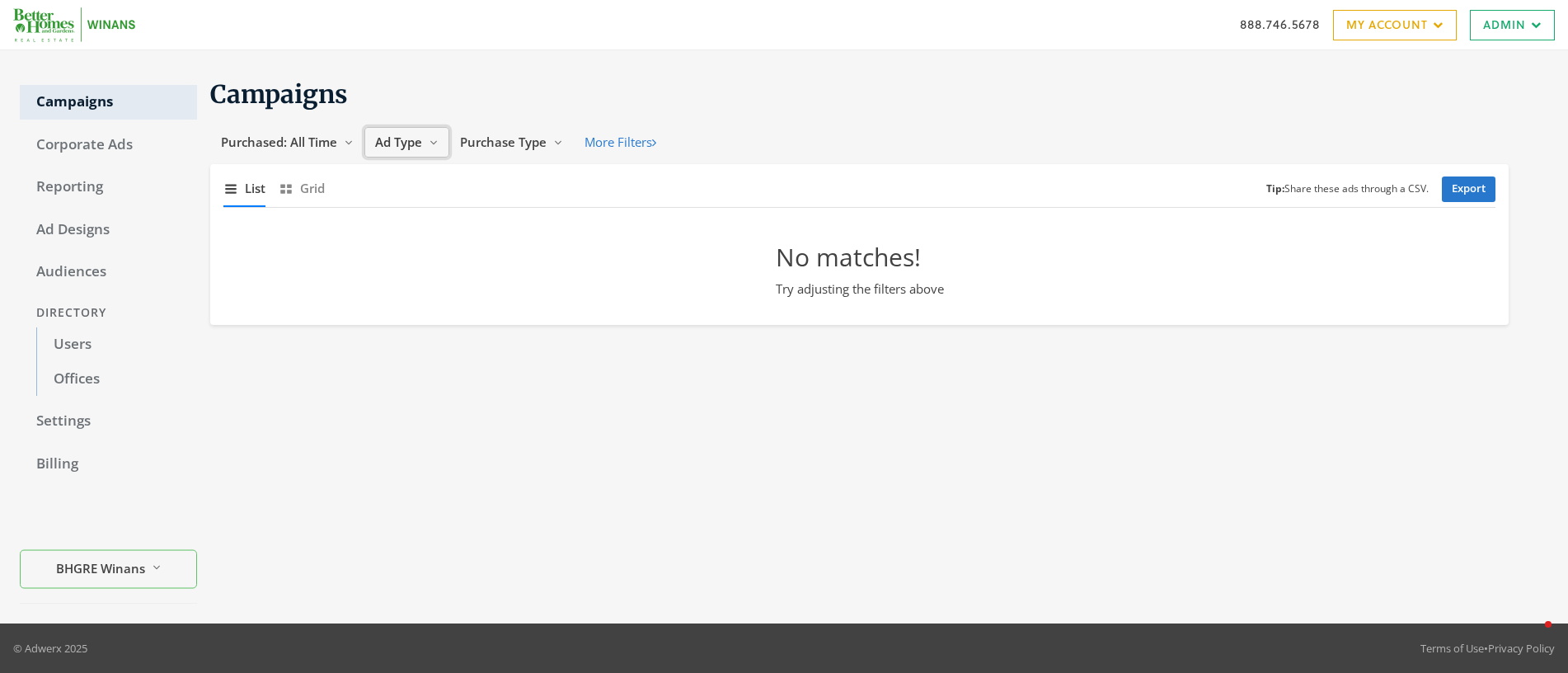
click at [413, 146] on span "Ad Type" at bounding box center [398, 142] width 47 height 17
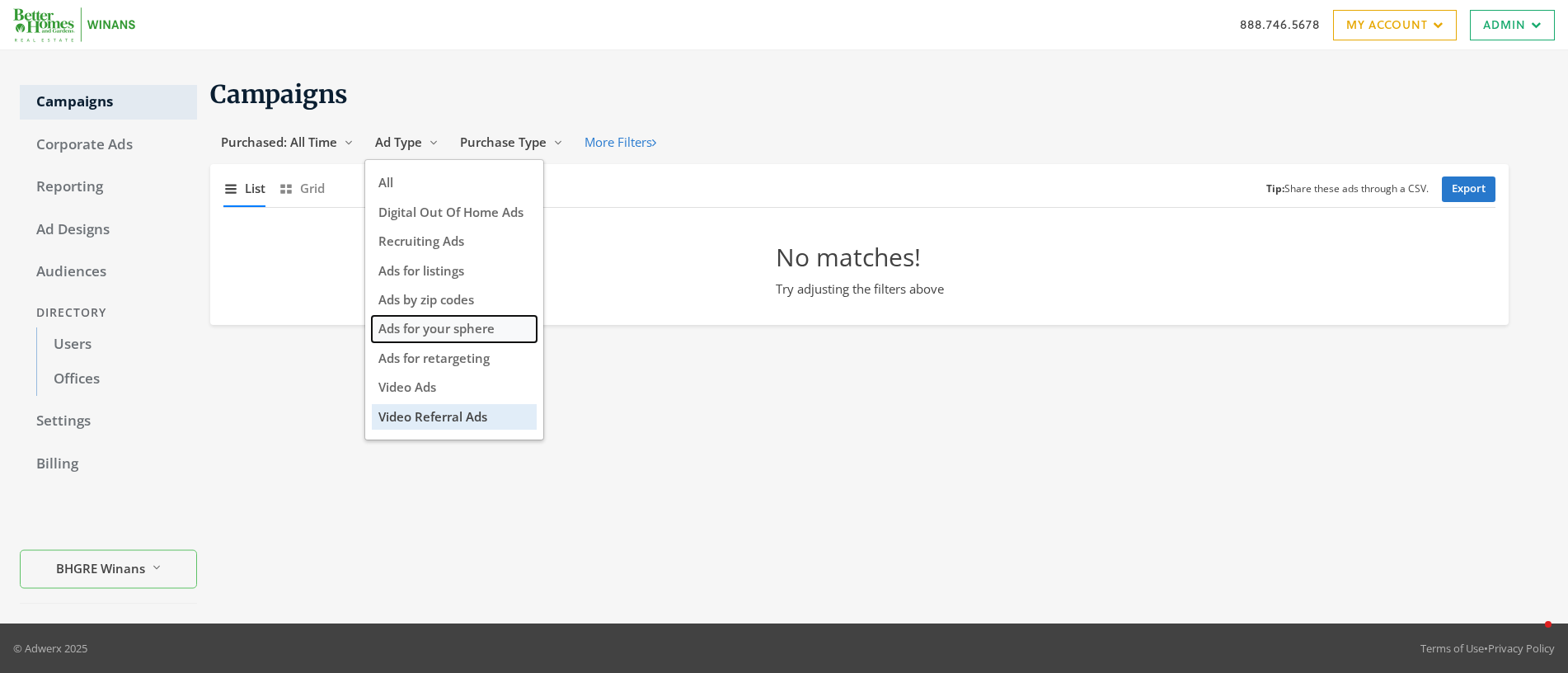
click at [468, 327] on span "Ads for your sphere" at bounding box center [436, 328] width 116 height 17
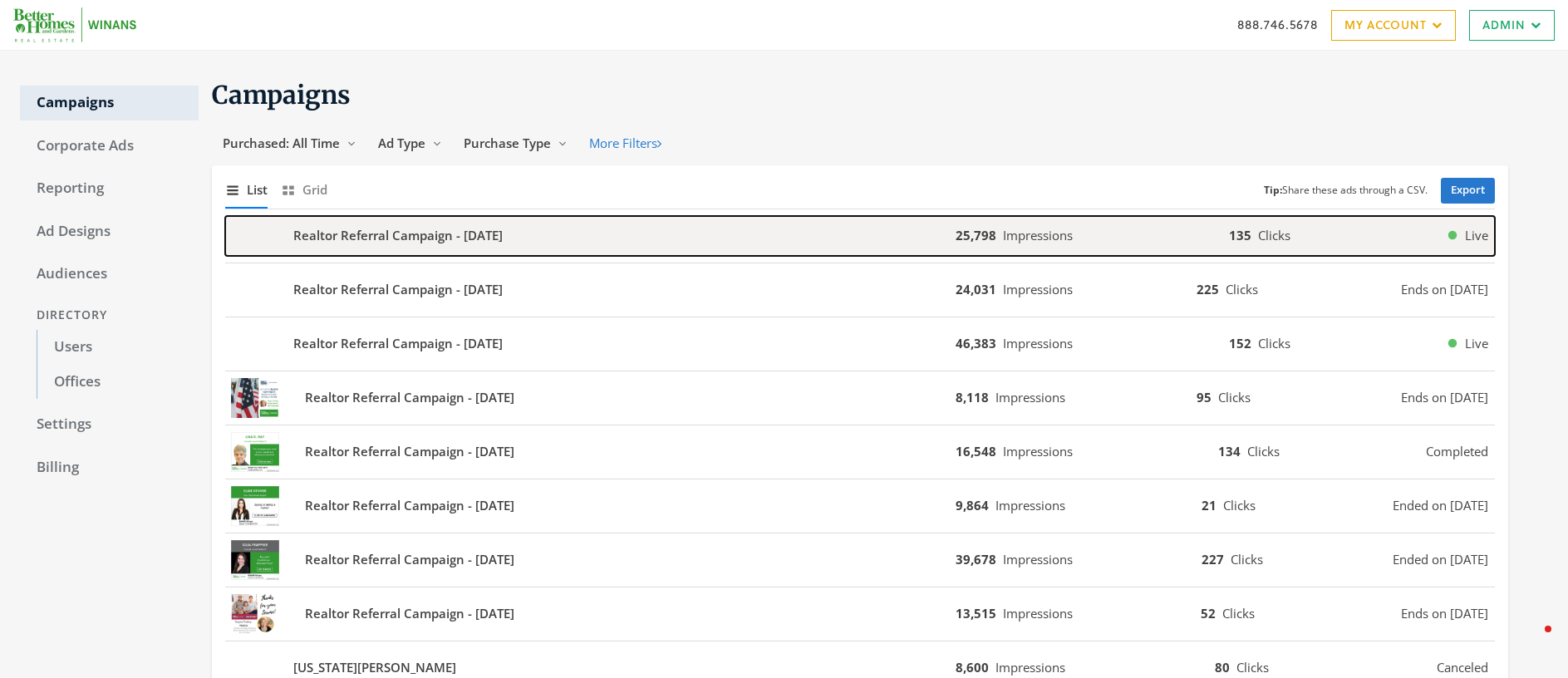
click at [456, 234] on b "Realtor Referral Campaign - [DATE]" at bounding box center [398, 235] width 209 height 19
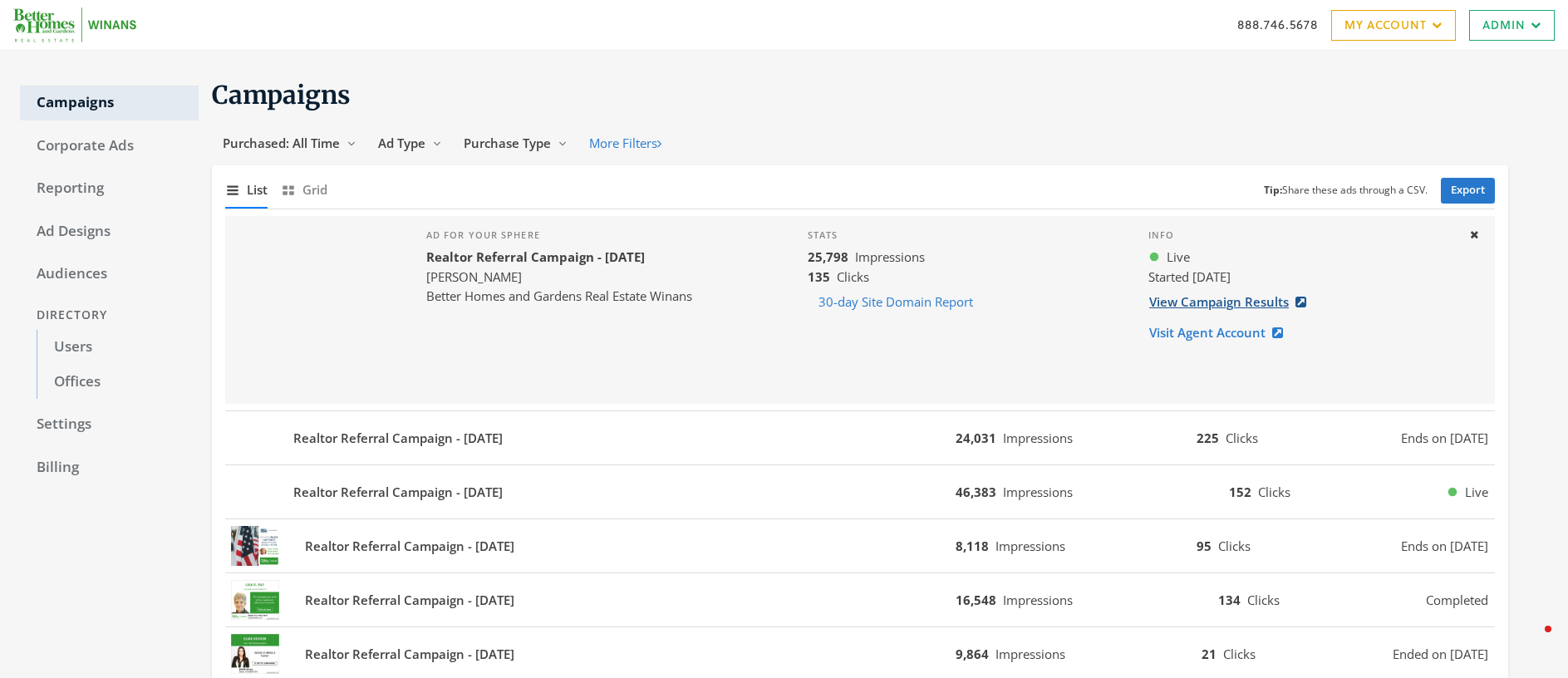
click at [1236, 306] on link "View Campaign Results" at bounding box center [1233, 302] width 169 height 31
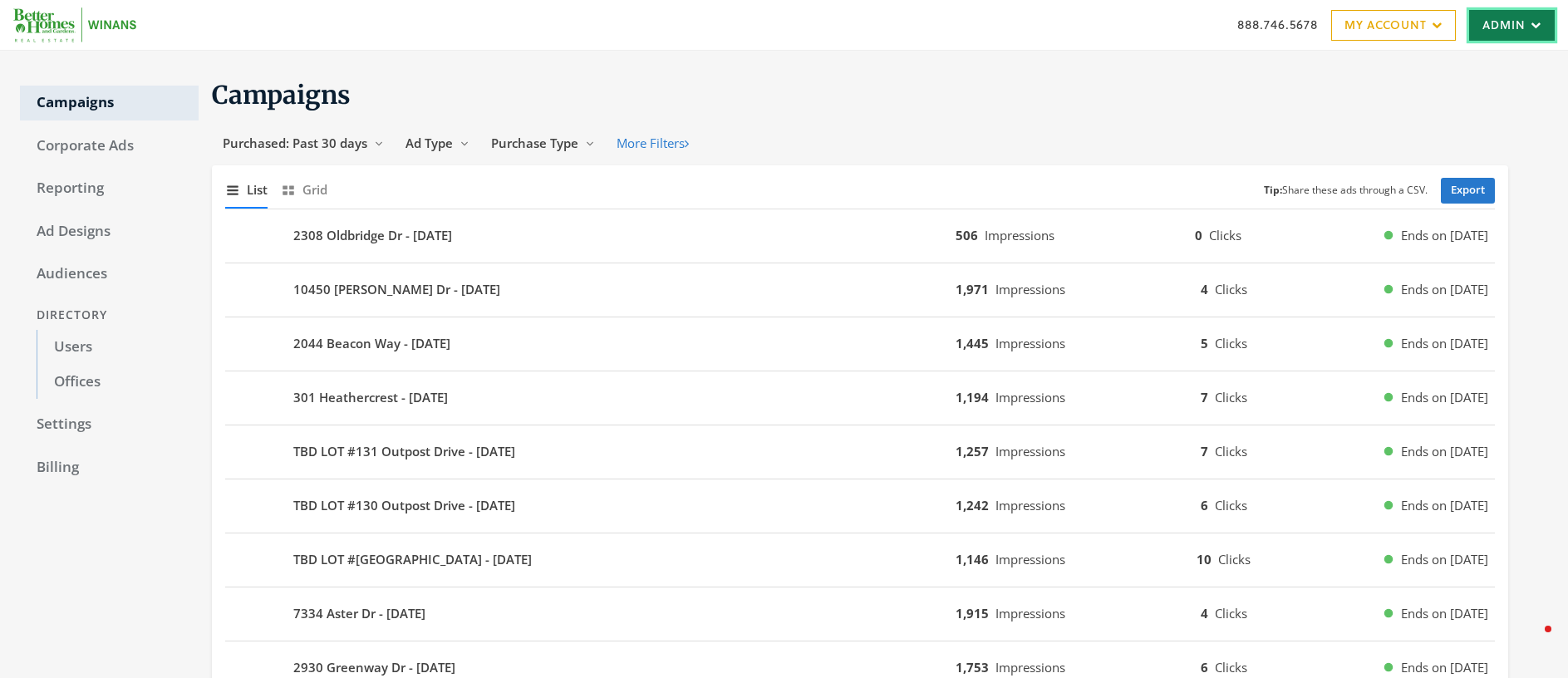
click at [1494, 29] on link "Admin" at bounding box center [1512, 25] width 86 height 31
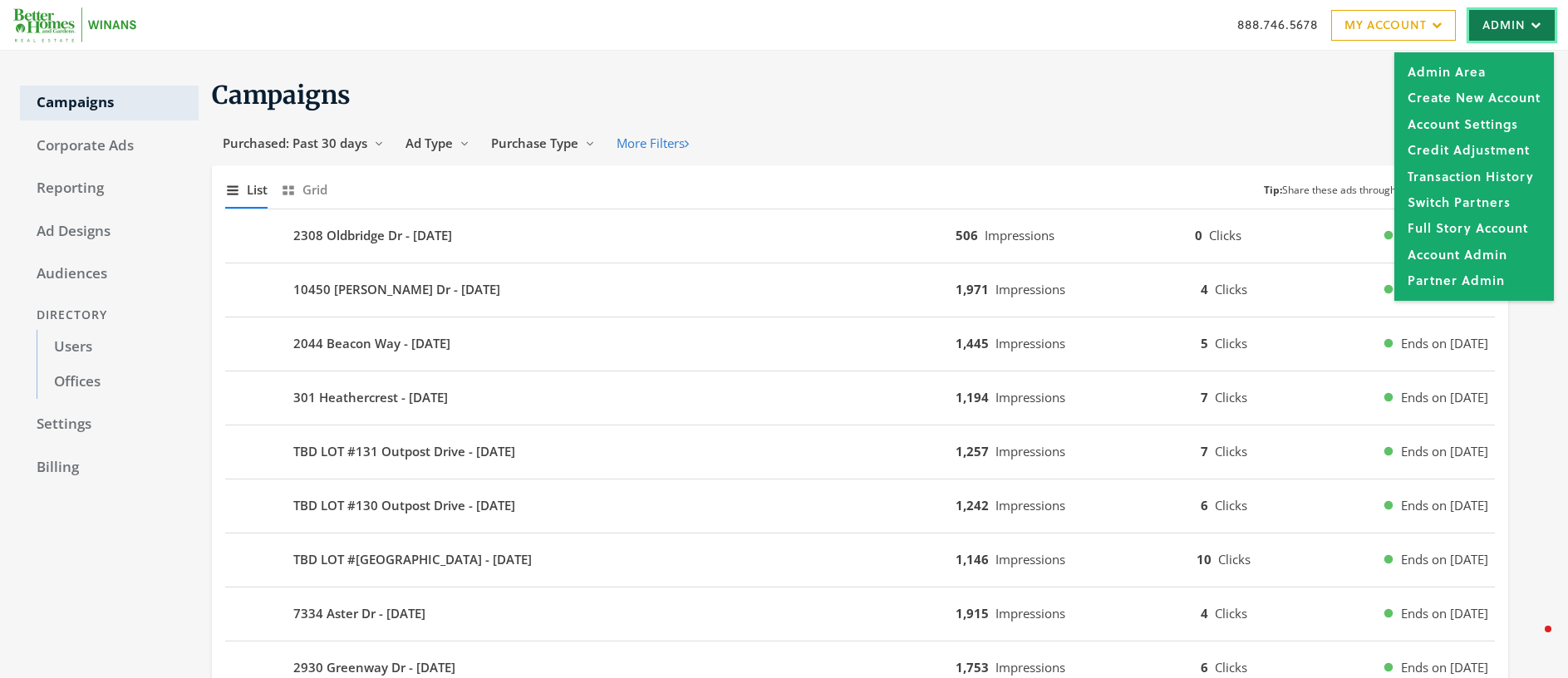
click at [1494, 29] on link "Admin" at bounding box center [1512, 25] width 86 height 31
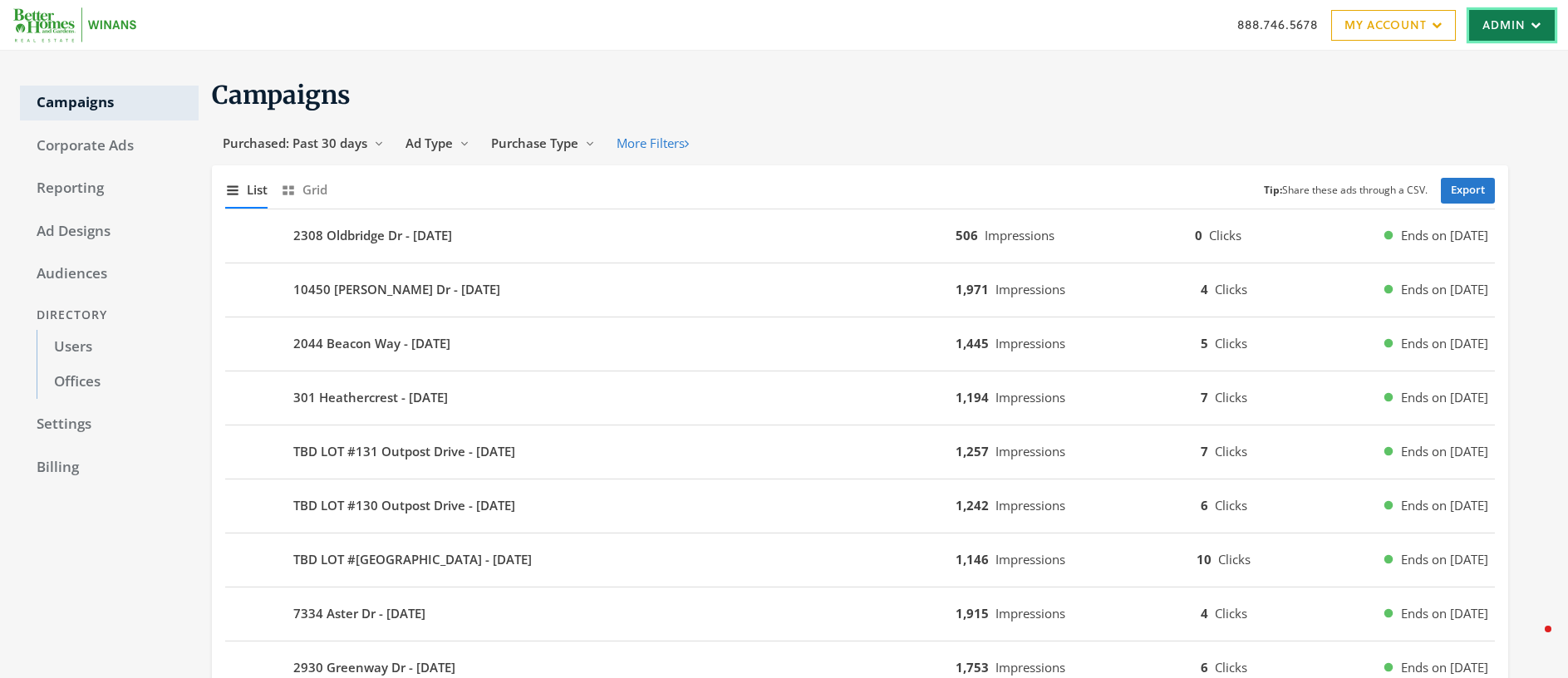
click at [1494, 29] on link "Admin" at bounding box center [1512, 25] width 86 height 31
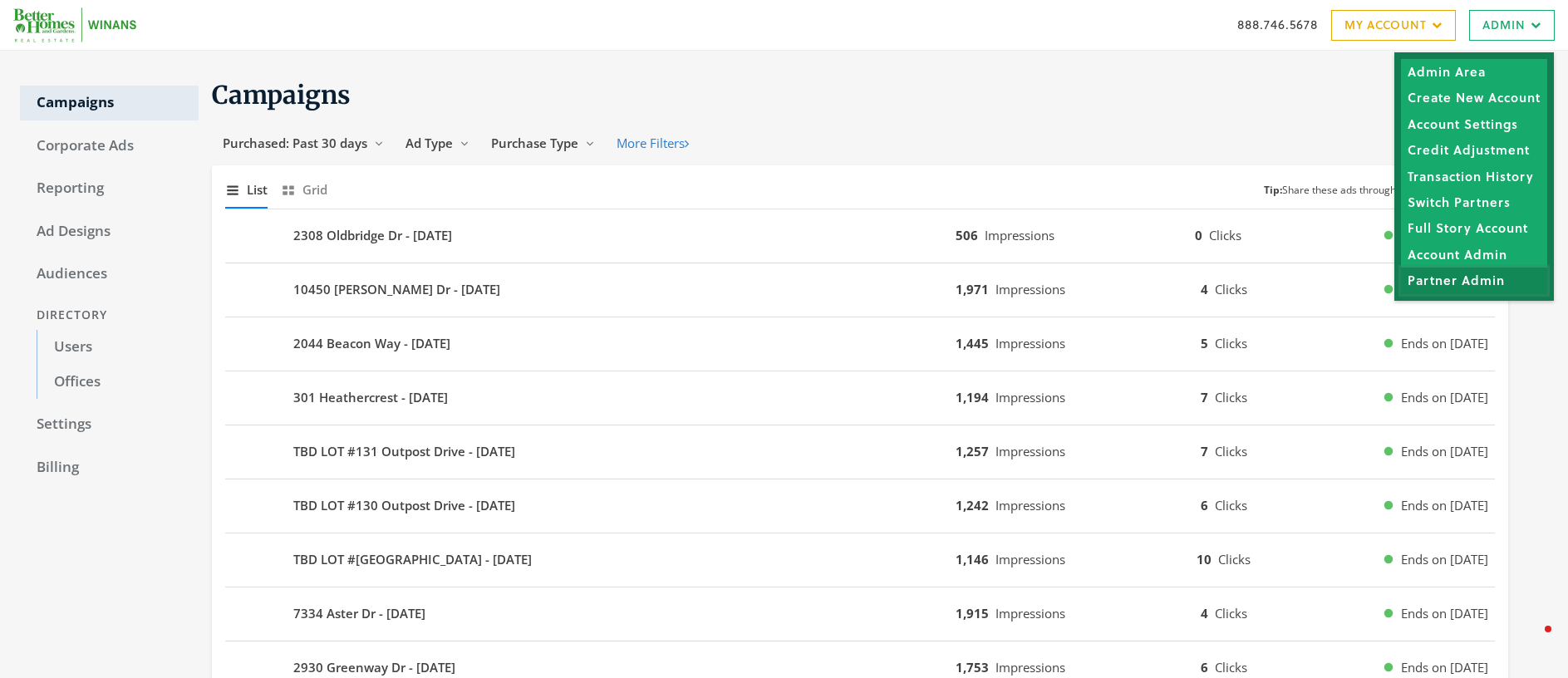
click at [1491, 275] on link "Partner Admin" at bounding box center [1474, 281] width 147 height 26
